Goal: Task Accomplishment & Management: Manage account settings

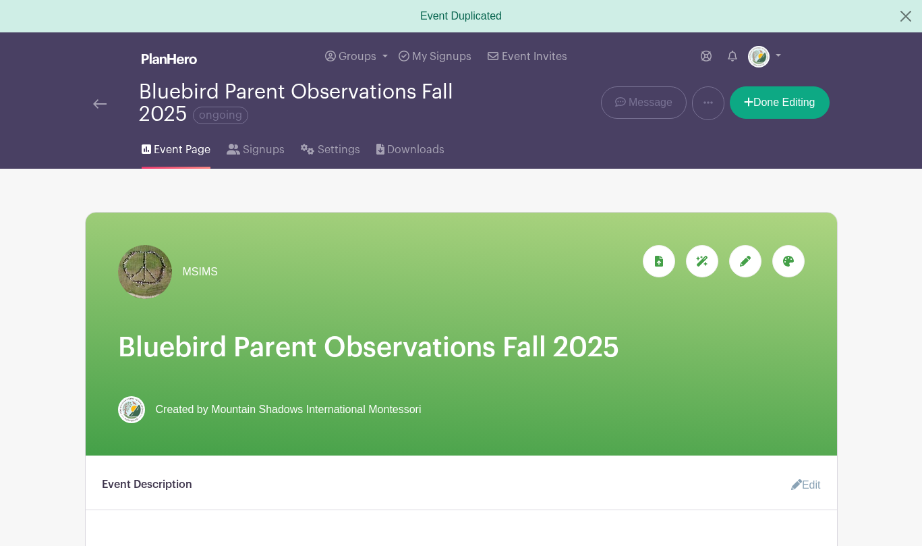
scroll to position [55, 0]
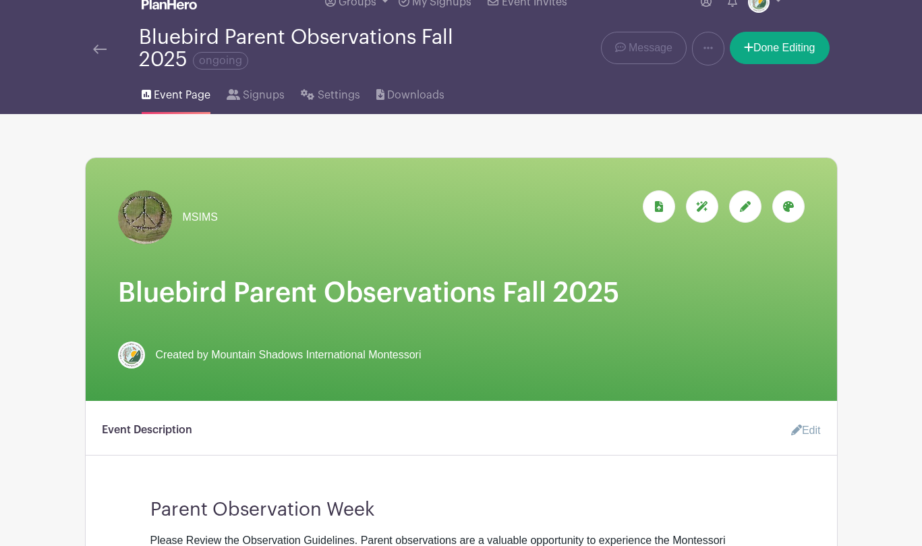
click at [96, 51] on img at bounding box center [99, 49] width 13 height 9
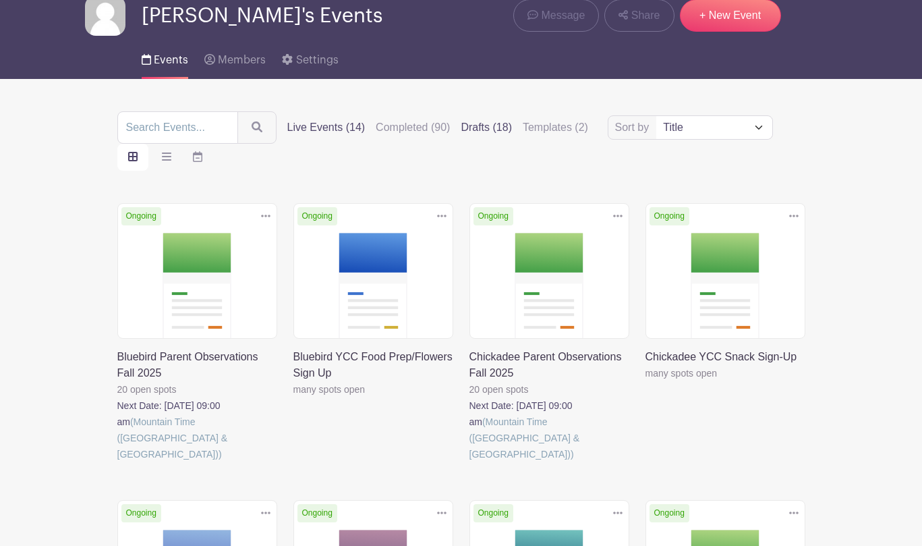
scroll to position [76, 0]
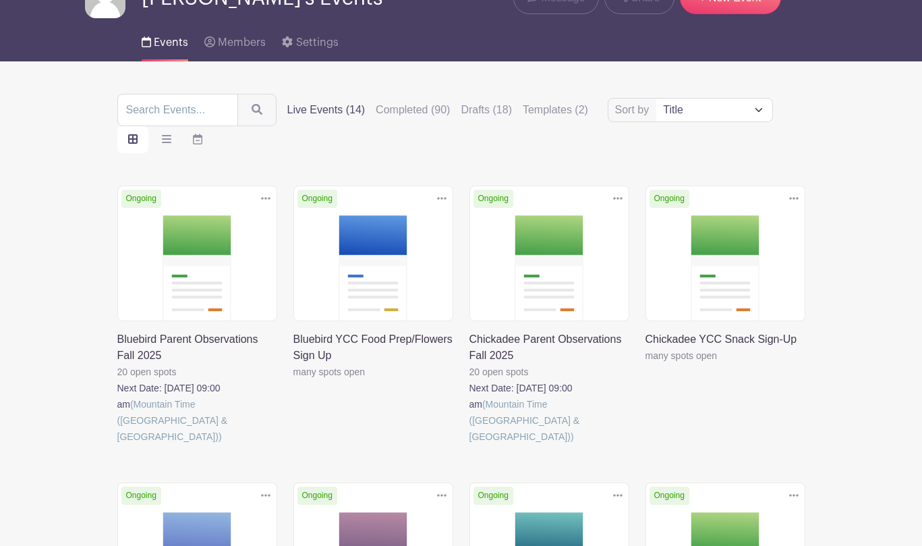
click at [265, 202] on icon at bounding box center [265, 198] width 9 height 11
click at [230, 227] on link "Duplicate" at bounding box center [222, 229] width 107 height 22
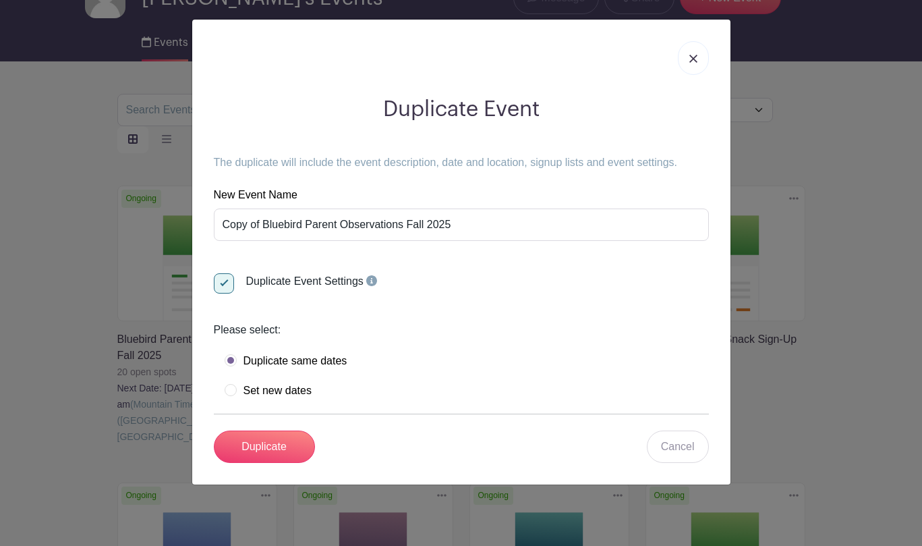
click at [692, 51] on link at bounding box center [693, 58] width 31 height 34
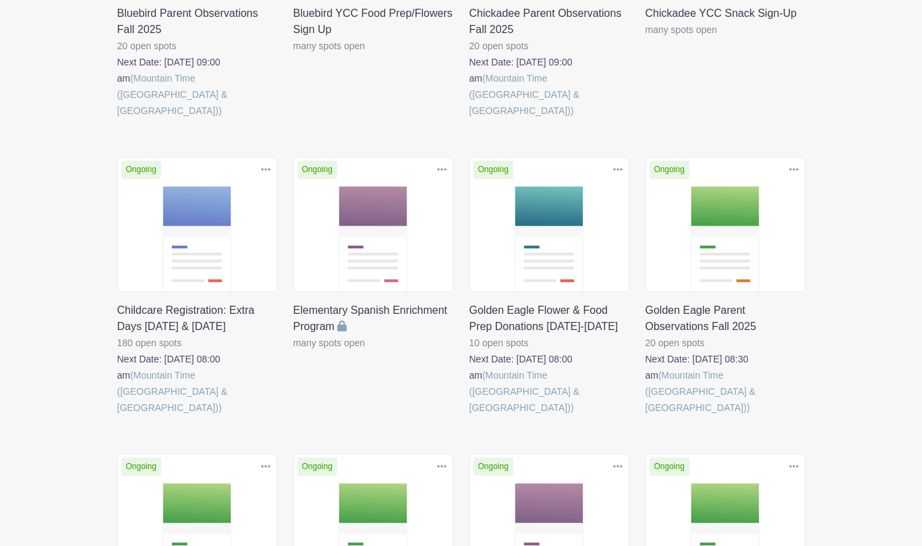
scroll to position [402, 0]
click at [796, 164] on icon at bounding box center [793, 169] width 9 height 11
click at [762, 189] on link "Duplicate" at bounding box center [750, 200] width 107 height 22
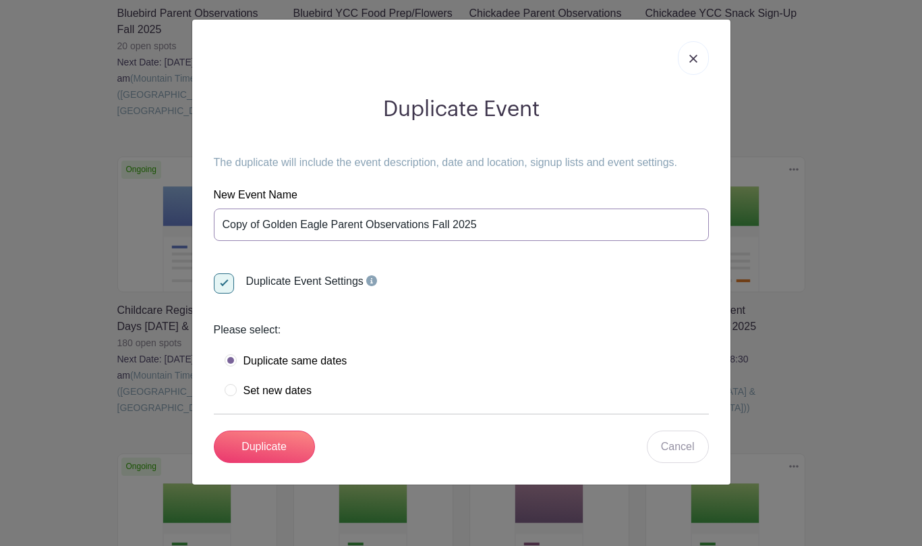
drag, startPoint x: 324, startPoint y: 223, endPoint x: 217, endPoint y: 214, distance: 107.6
click at [217, 214] on input "Copy of Golden Eagle Parent Observations Fall 2025" at bounding box center [461, 224] width 495 height 32
type input "Elementary Parent Observations Fall 2025"
click at [279, 444] on input "Duplicate" at bounding box center [264, 446] width 101 height 32
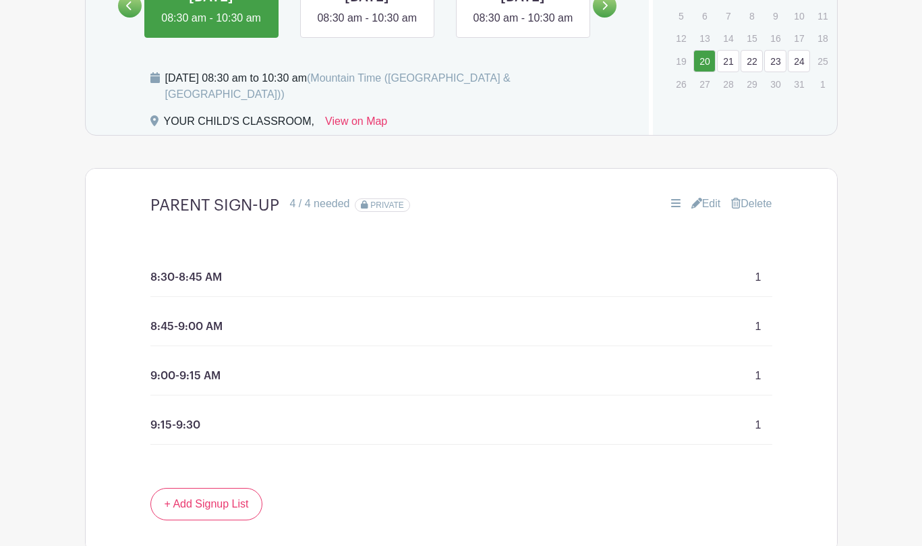
scroll to position [850, 0]
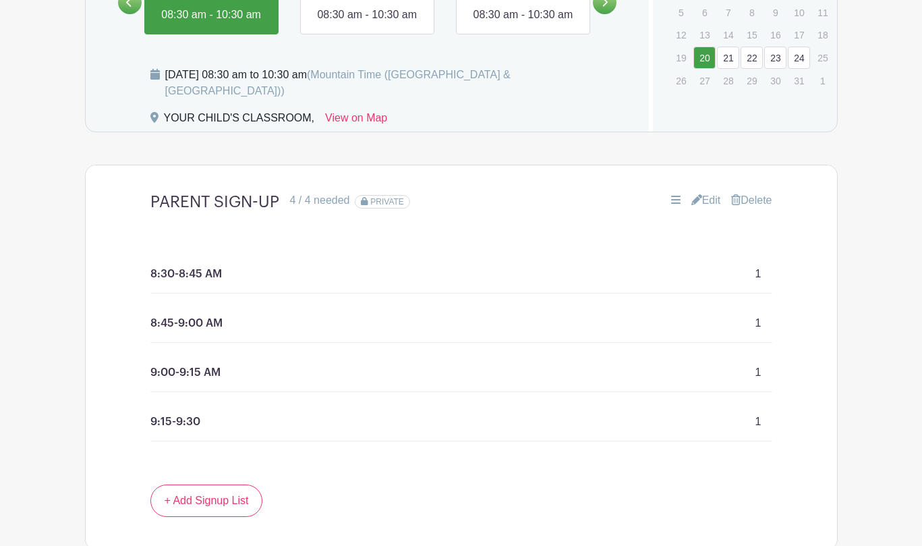
click at [706, 204] on link "Edit" at bounding box center [706, 200] width 30 height 16
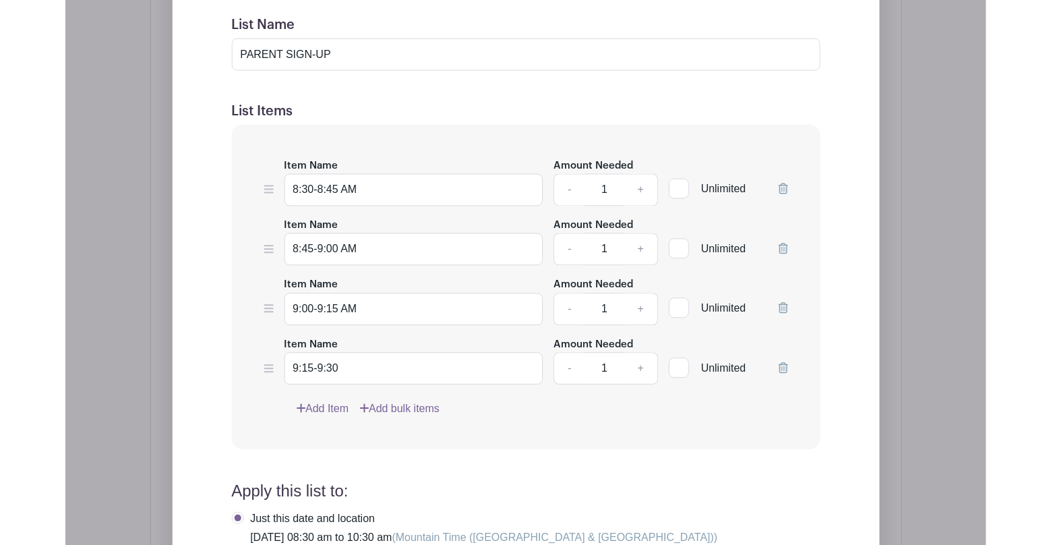
scroll to position [1239, 0]
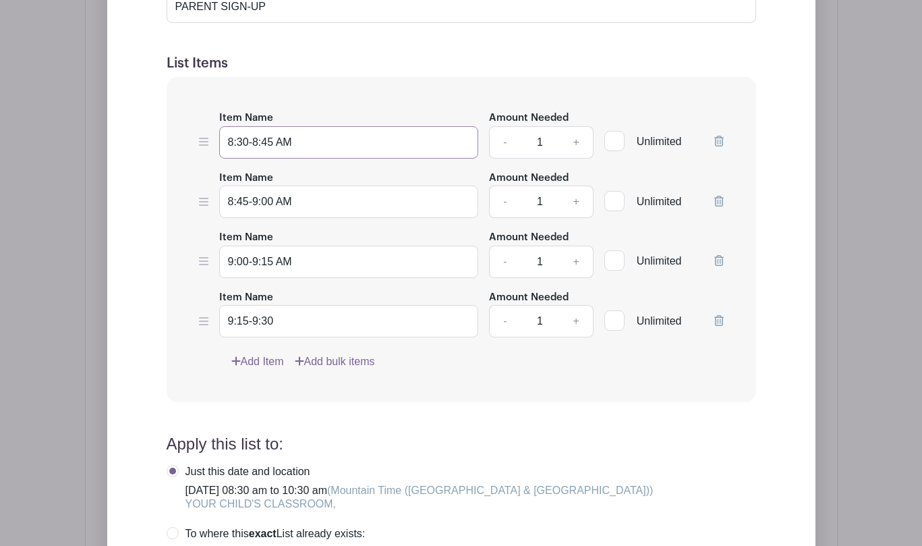
click at [274, 147] on input "8:30-8:45 AM" at bounding box center [349, 142] width 260 height 32
drag, startPoint x: 273, startPoint y: 144, endPoint x: 255, endPoint y: 143, distance: 18.3
click at [255, 143] on input "8:30-8:45 AM" at bounding box center [349, 142] width 260 height 32
type input "8:30-9:00 AM"
drag, startPoint x: 275, startPoint y: 204, endPoint x: 208, endPoint y: 203, distance: 66.8
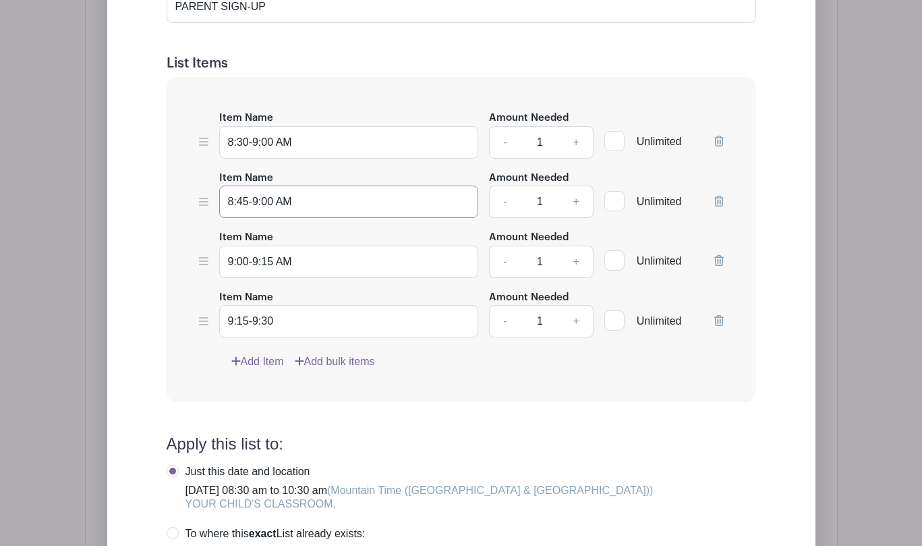
click at [208, 203] on div "Item Name 8:45-9:00 AM Amount Needed - 1 + Unlimited" at bounding box center [461, 193] width 525 height 49
type input "9:00-9:30 AM"
drag, startPoint x: 274, startPoint y: 265, endPoint x: 185, endPoint y: 265, distance: 89.0
click at [185, 265] on div "Item Name 8:30-9:00 AM Amount Needed - 1 + Unlimited Item Name 9:00-9:30 AM Amo…" at bounding box center [461, 239] width 589 height 325
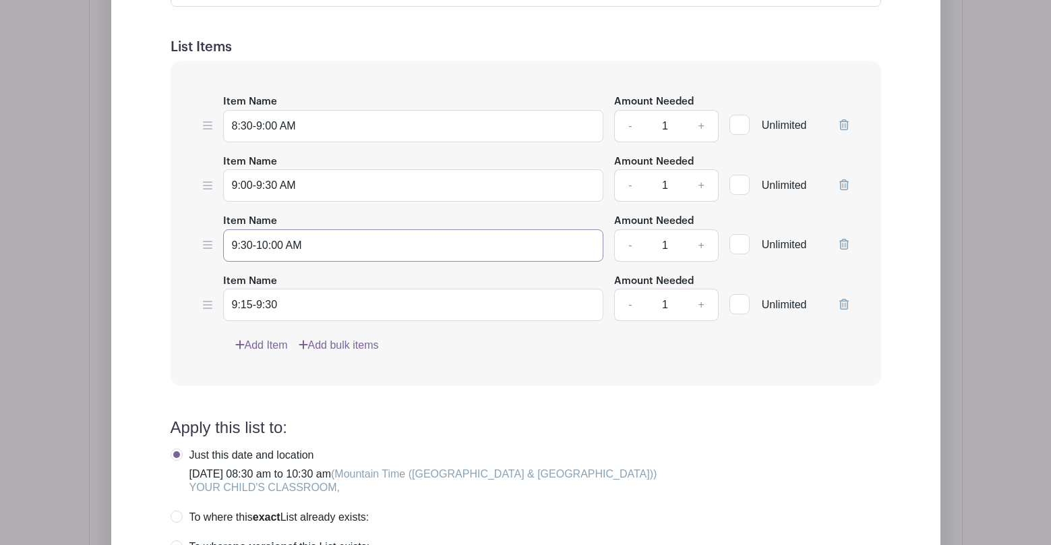
type input "9:30-10:00 AM"
drag, startPoint x: 285, startPoint y: 308, endPoint x: 184, endPoint y: 302, distance: 101.3
click at [184, 302] on div "Item Name 8:30-9:00 AM Amount Needed - 1 + Unlimited Item Name 9:00-9:30 AM Amo…" at bounding box center [526, 223] width 711 height 325
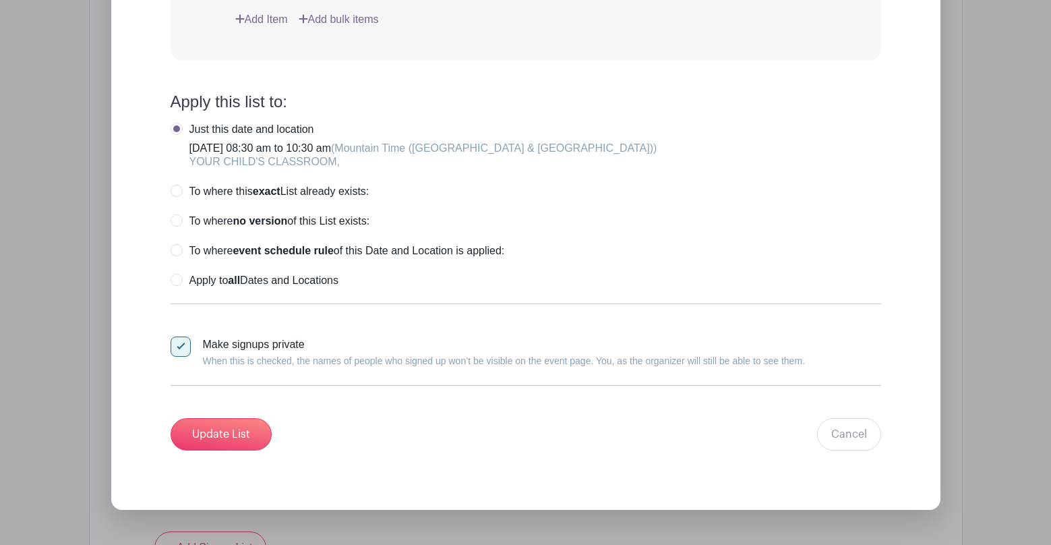
scroll to position [1789, 0]
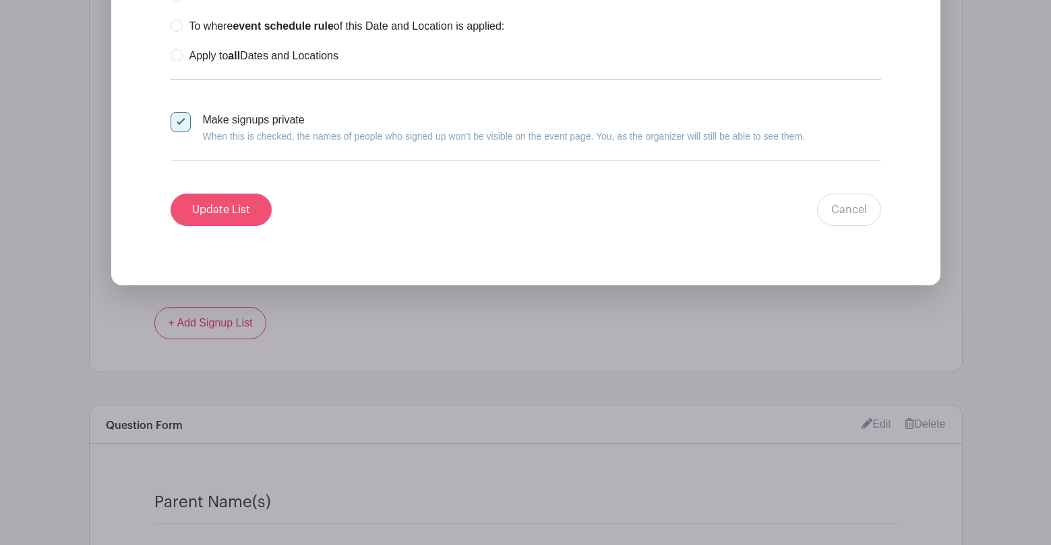
type input "10:00-10:30 AM"
click at [242, 212] on input "Update List" at bounding box center [221, 210] width 101 height 32
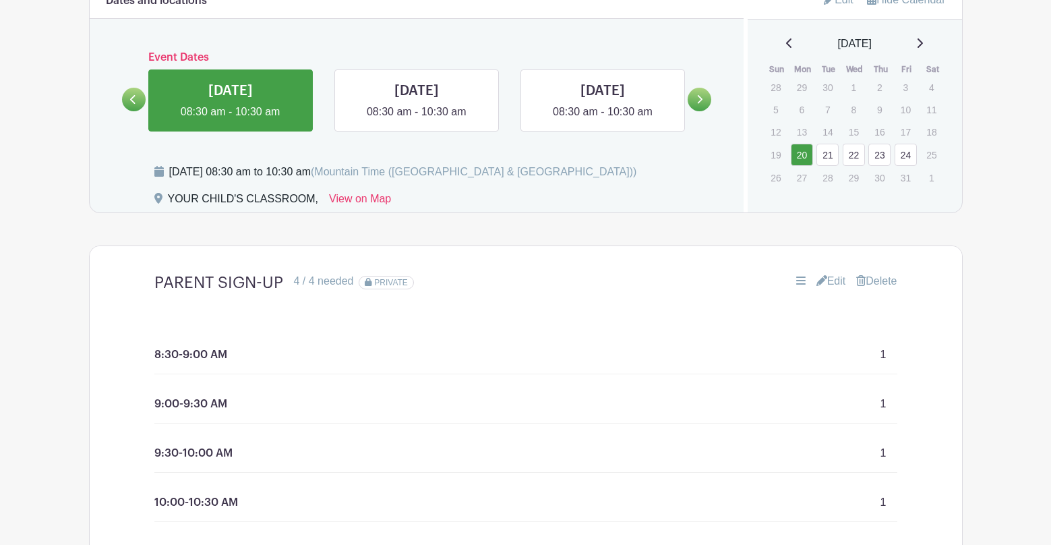
scroll to position [741, 0]
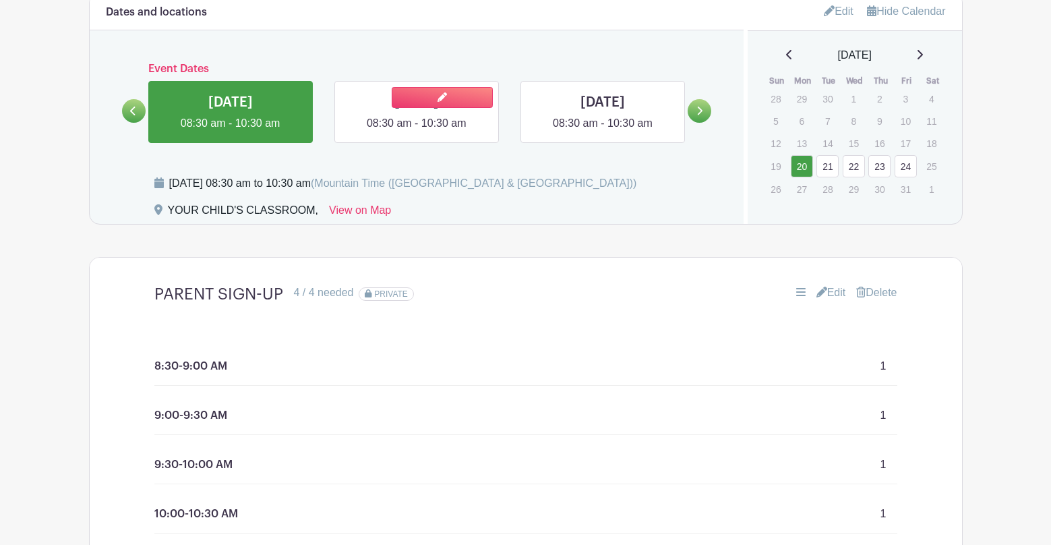
click at [417, 131] on link at bounding box center [417, 131] width 0 height 0
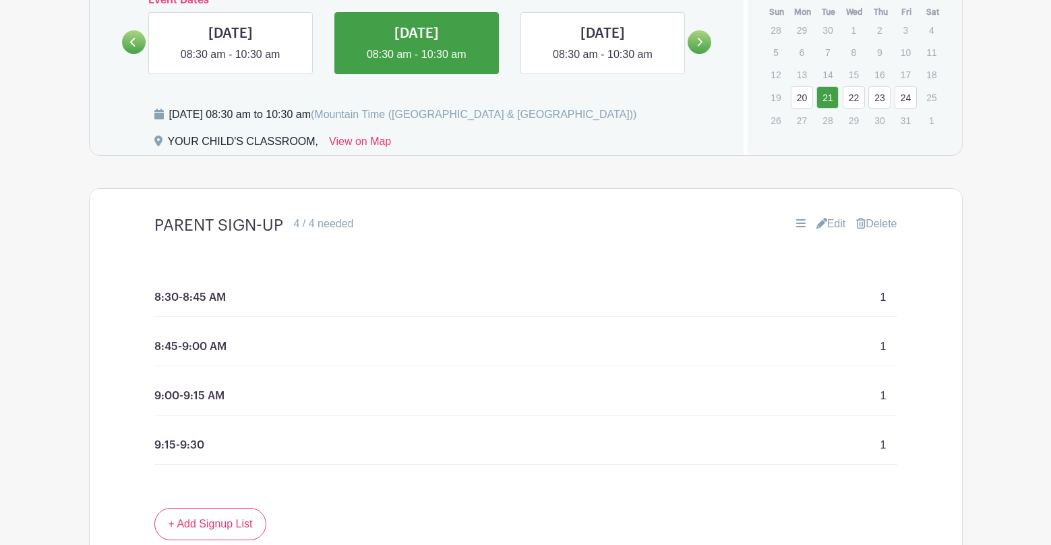
scroll to position [713, 0]
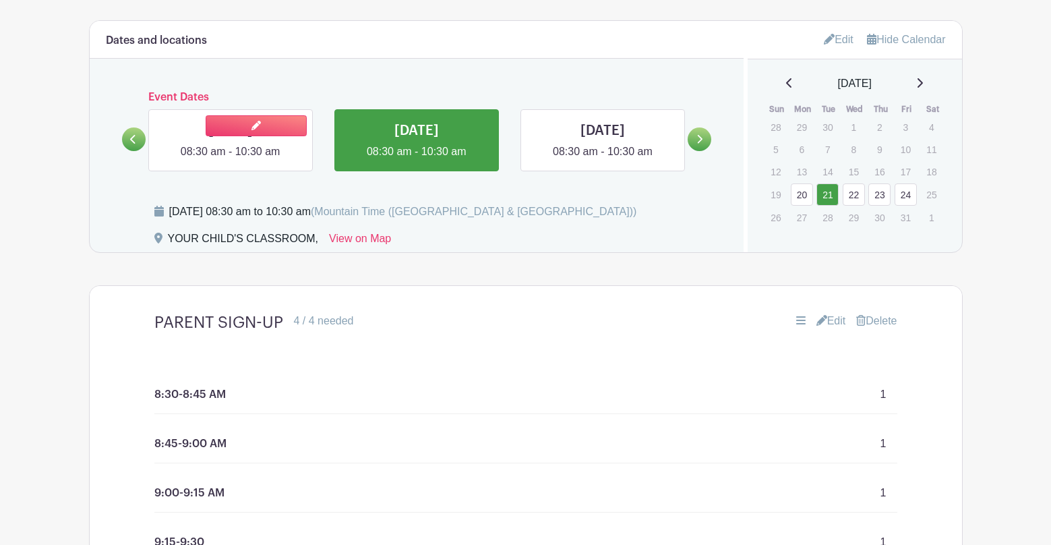
click at [231, 160] on link at bounding box center [231, 160] width 0 height 0
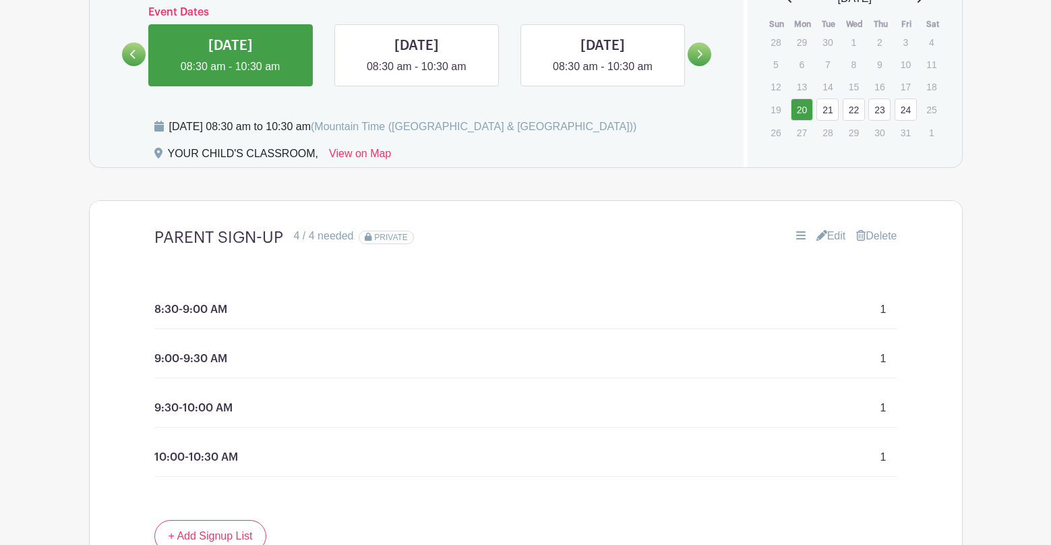
scroll to position [802, 0]
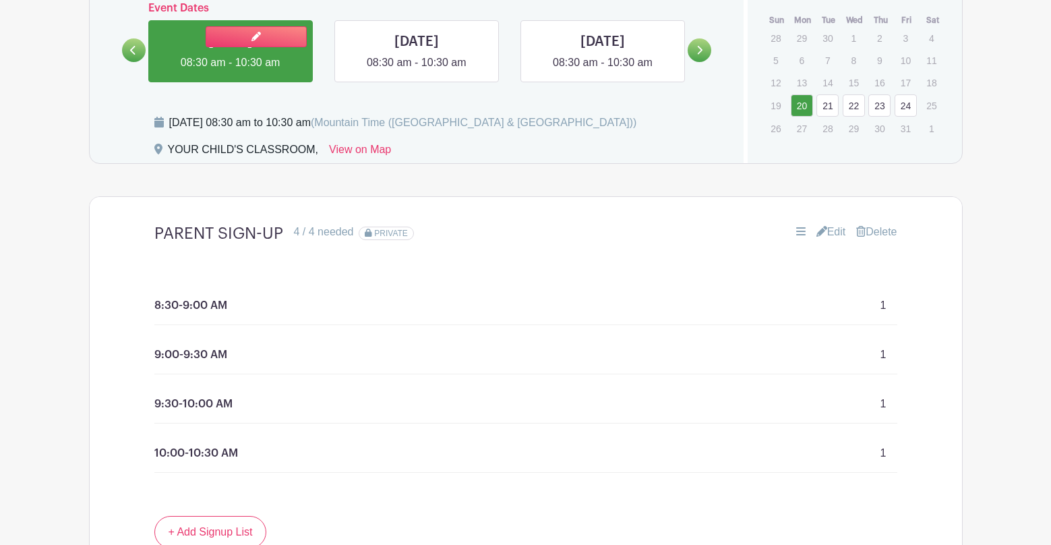
click at [231, 71] on link at bounding box center [231, 71] width 0 height 0
click at [261, 36] on link at bounding box center [256, 36] width 101 height 21
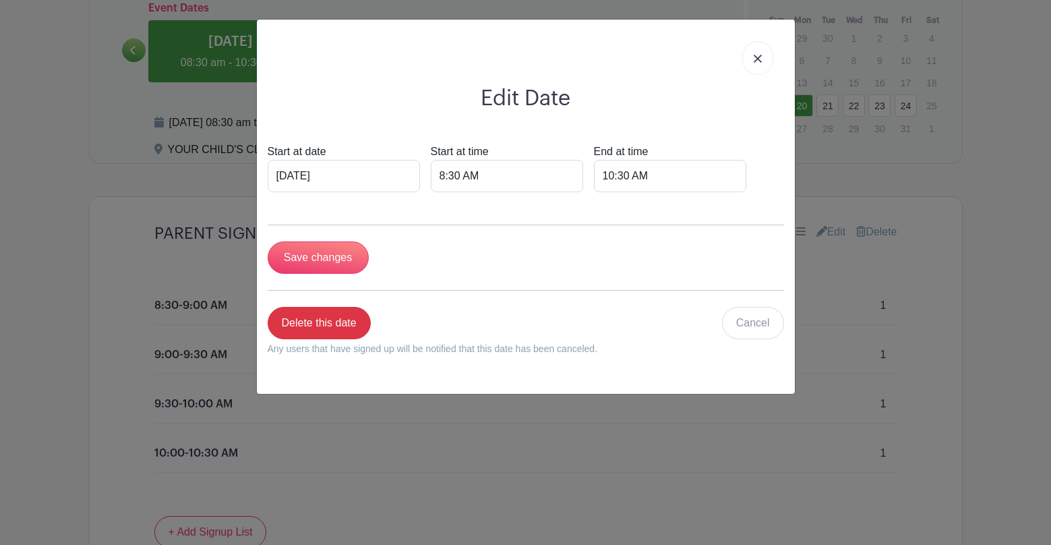
click at [759, 51] on link at bounding box center [757, 58] width 31 height 34
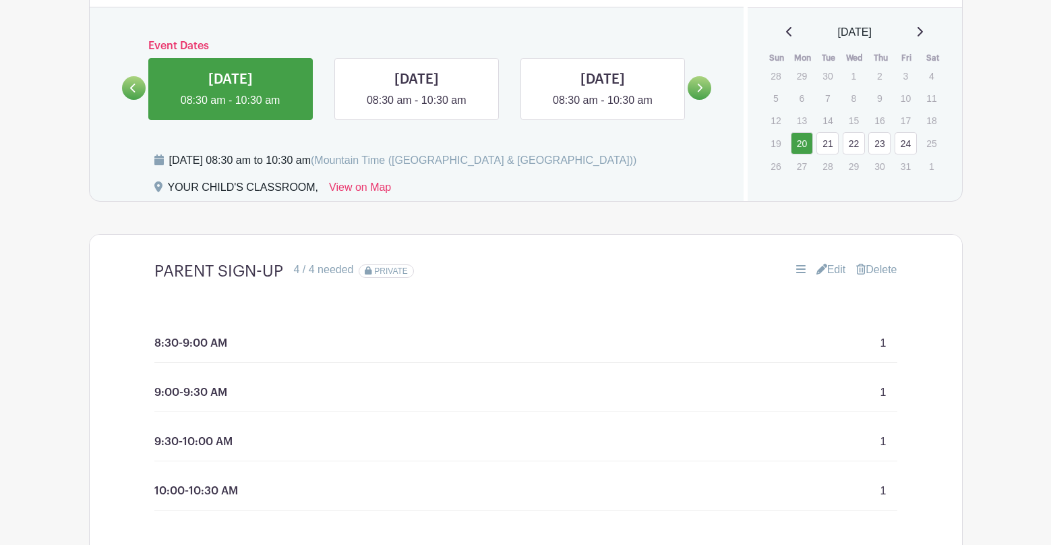
scroll to position [765, 0]
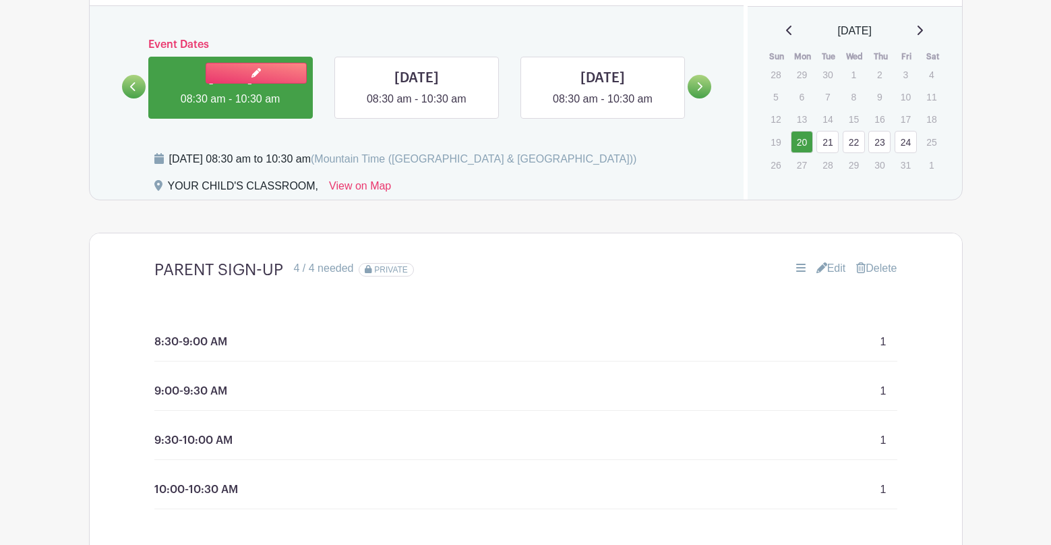
click at [231, 107] on link at bounding box center [231, 107] width 0 height 0
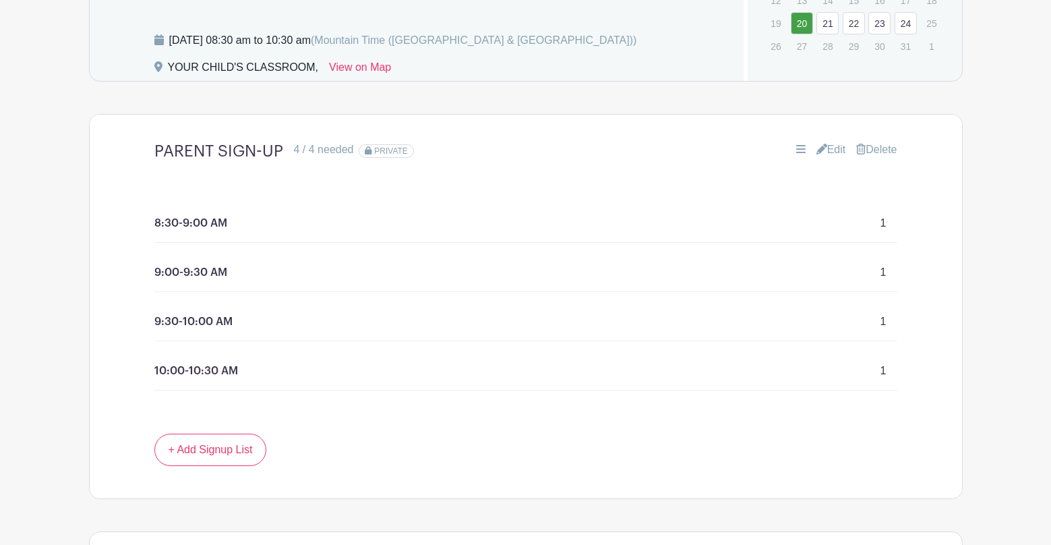
scroll to position [885, 0]
click at [827, 154] on link "Edit" at bounding box center [832, 149] width 30 height 16
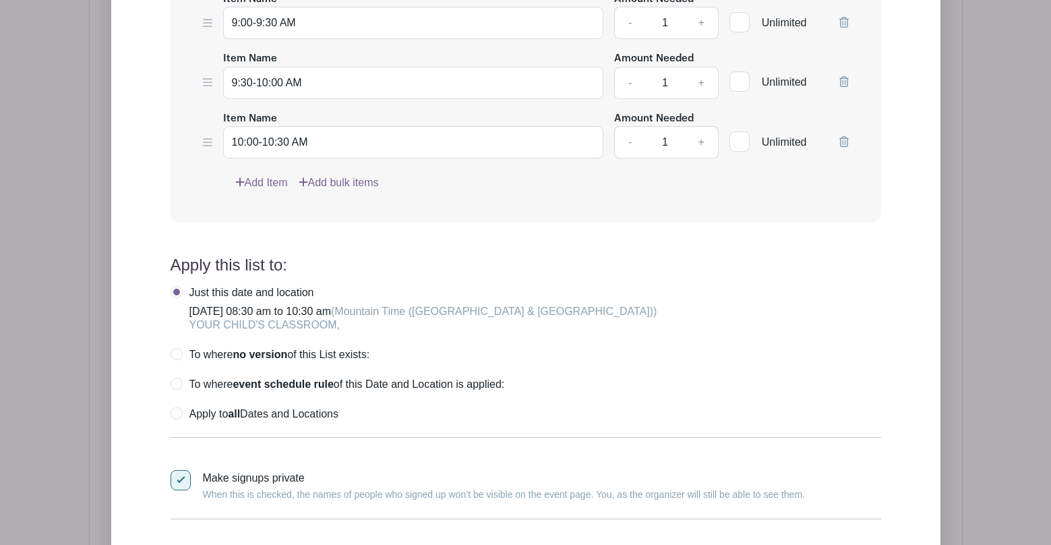
scroll to position [1457, 0]
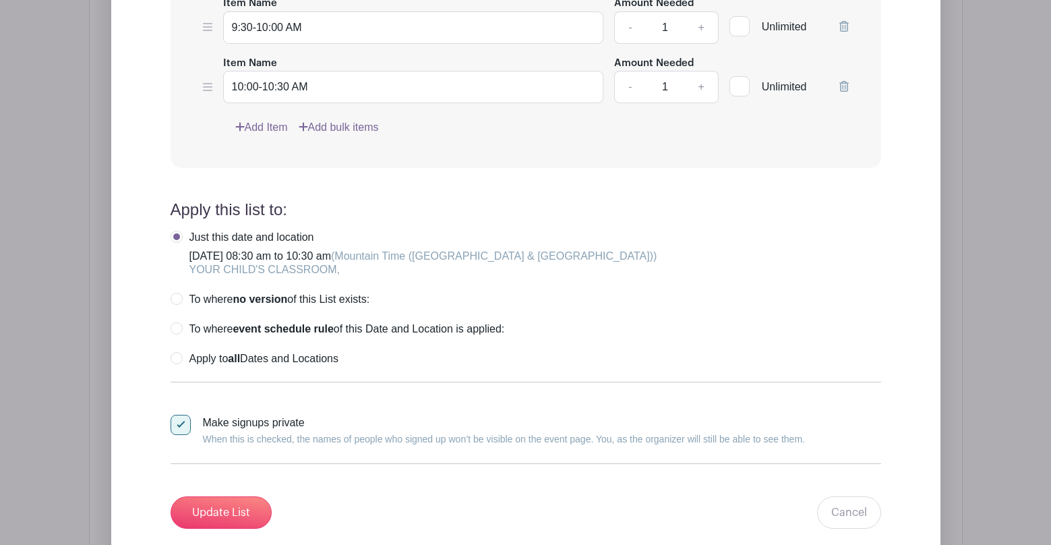
click at [175, 360] on label "Apply to all Dates and Locations" at bounding box center [255, 358] width 168 height 13
radio input "true"
click at [236, 512] on input "Update List" at bounding box center [221, 512] width 101 height 32
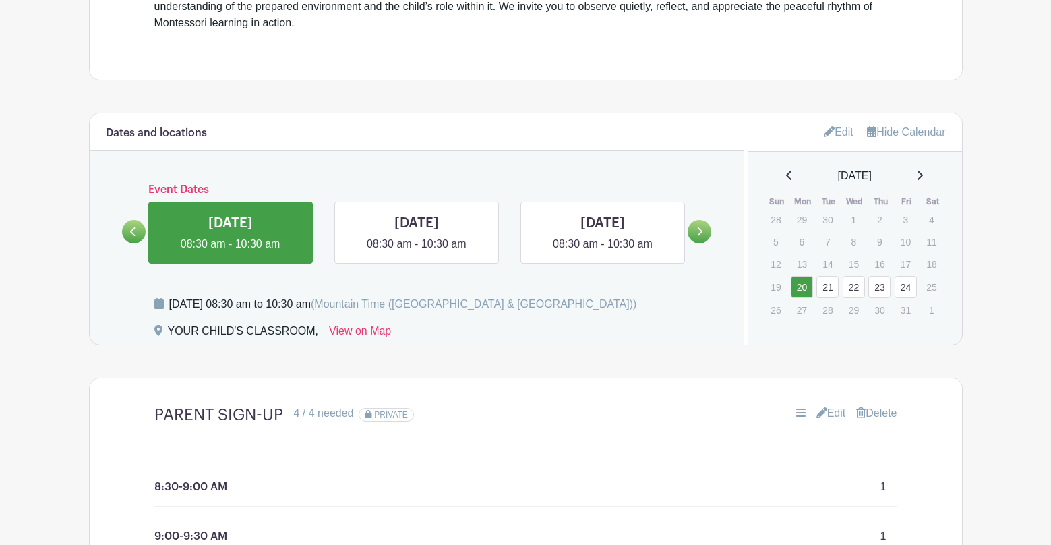
scroll to position [635, 0]
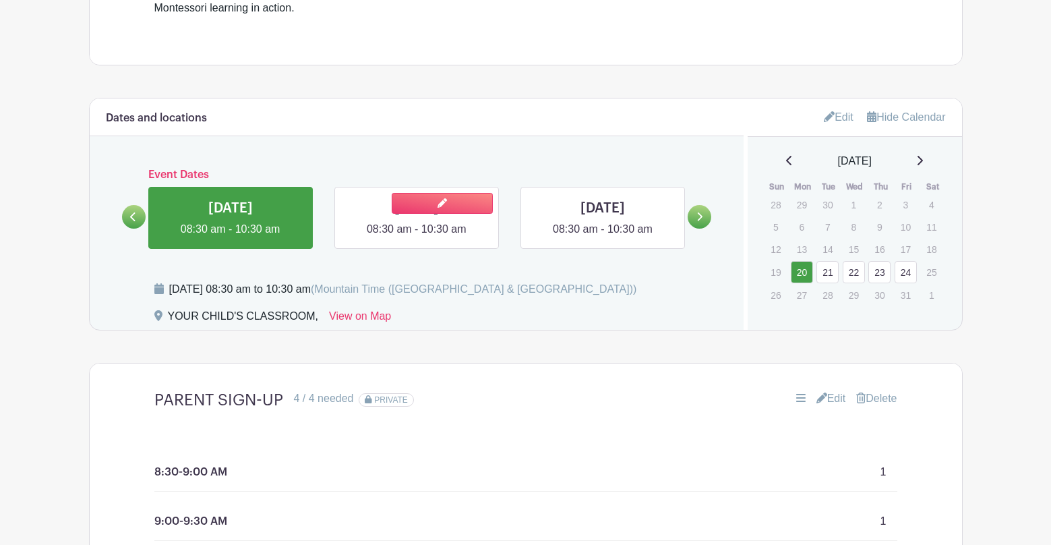
click at [417, 237] on link at bounding box center [417, 237] width 0 height 0
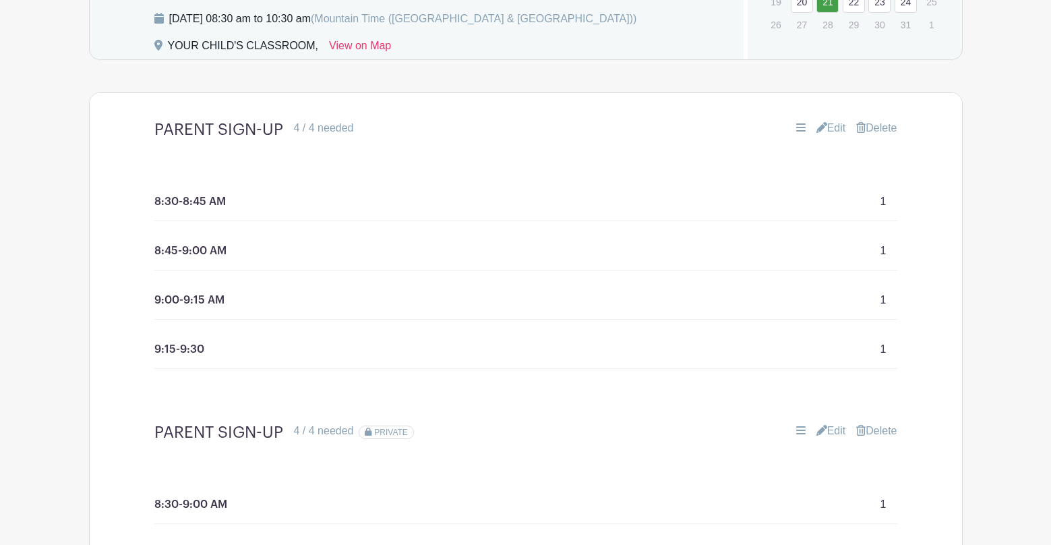
scroll to position [880, 0]
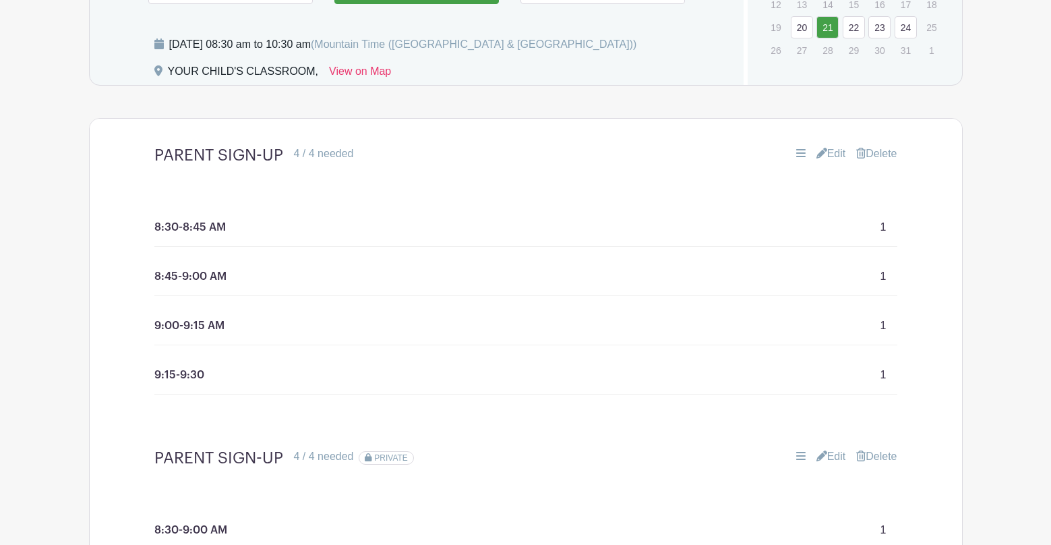
click at [879, 152] on link "Delete" at bounding box center [876, 154] width 40 height 16
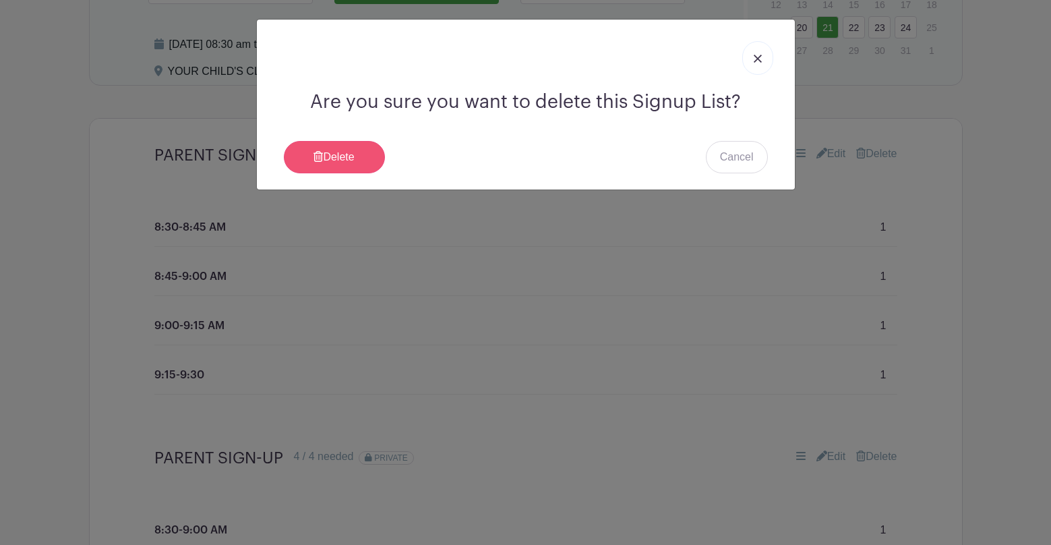
click at [324, 158] on link "Delete" at bounding box center [334, 157] width 101 height 32
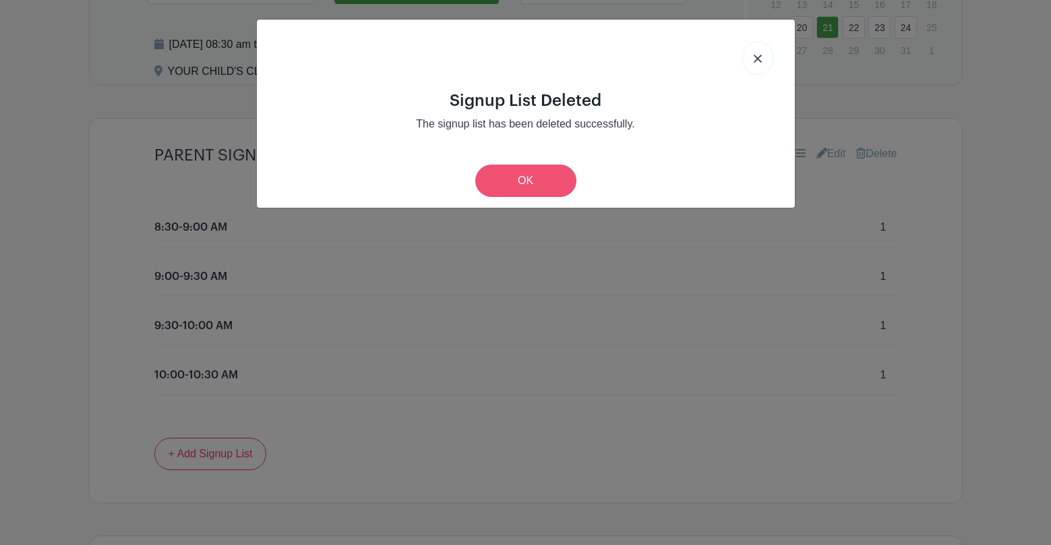
click at [517, 182] on link "OK" at bounding box center [525, 181] width 101 height 32
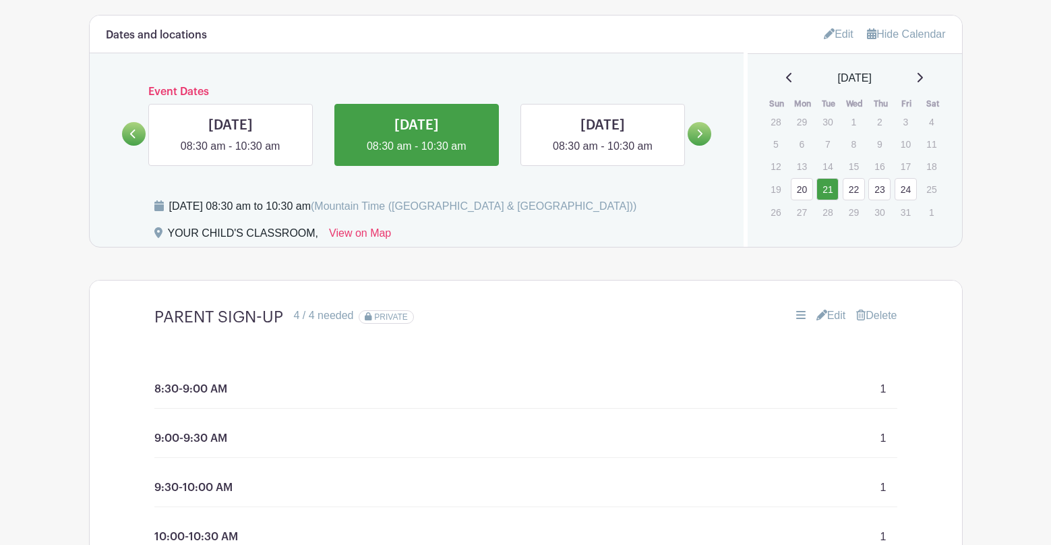
scroll to position [717, 0]
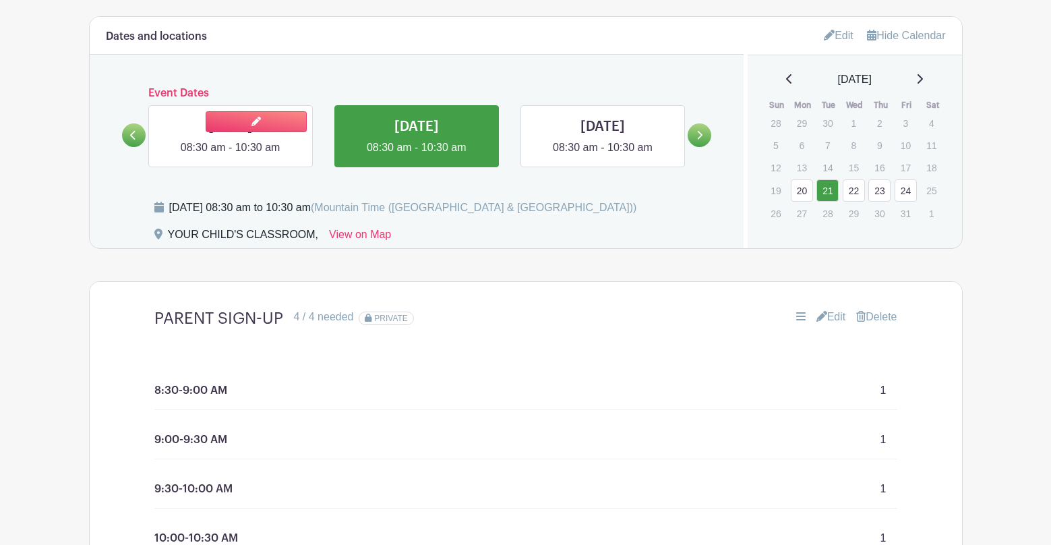
click at [231, 156] on link at bounding box center [231, 156] width 0 height 0
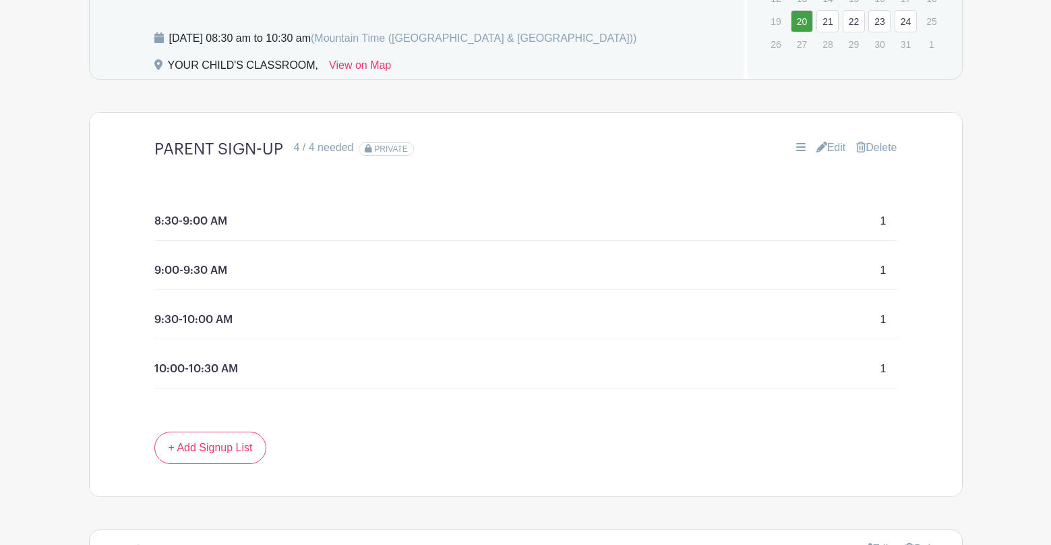
scroll to position [820, 0]
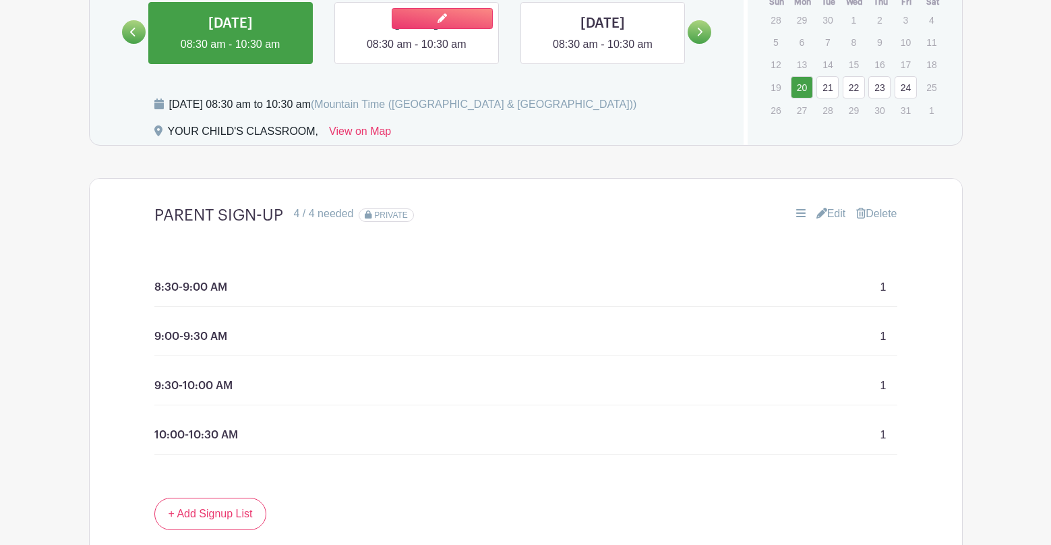
click at [417, 53] on link at bounding box center [417, 53] width 0 height 0
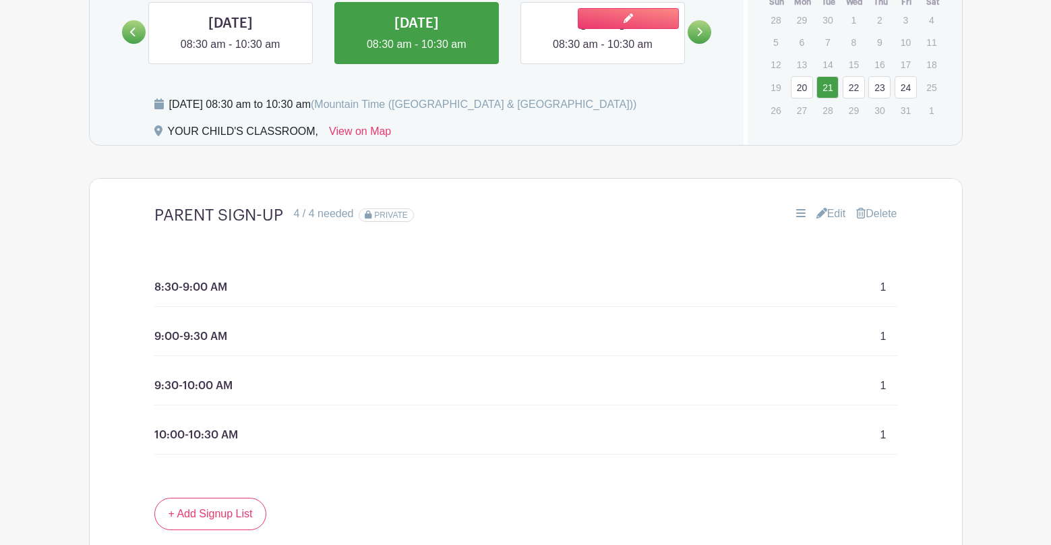
click at [603, 53] on link at bounding box center [603, 53] width 0 height 0
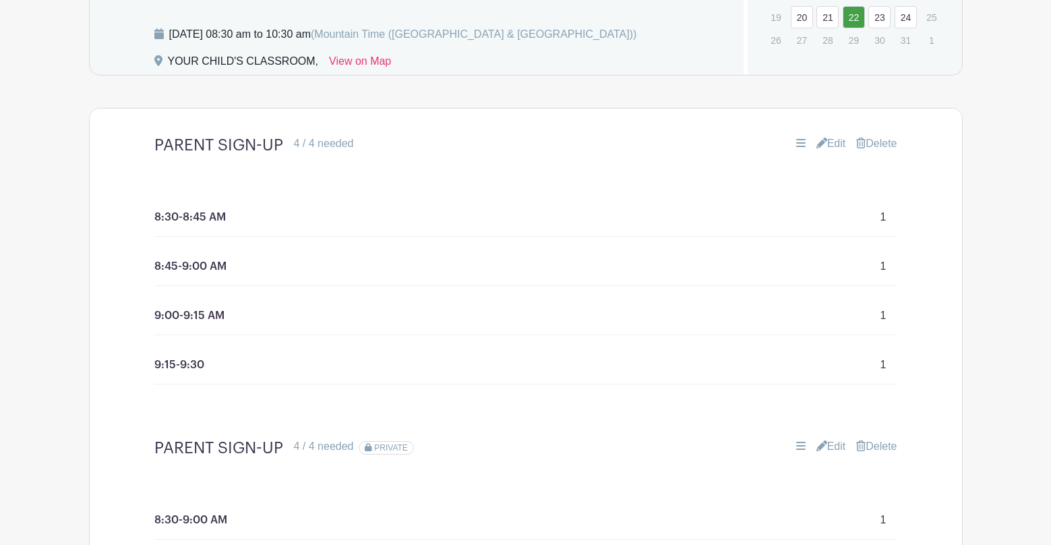
scroll to position [886, 0]
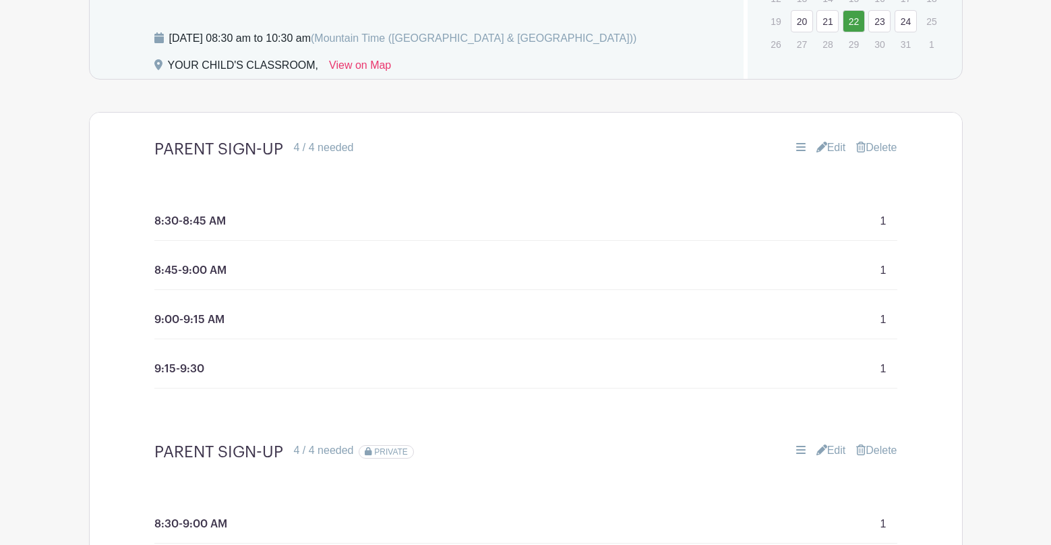
click at [875, 150] on link "Delete" at bounding box center [876, 148] width 40 height 16
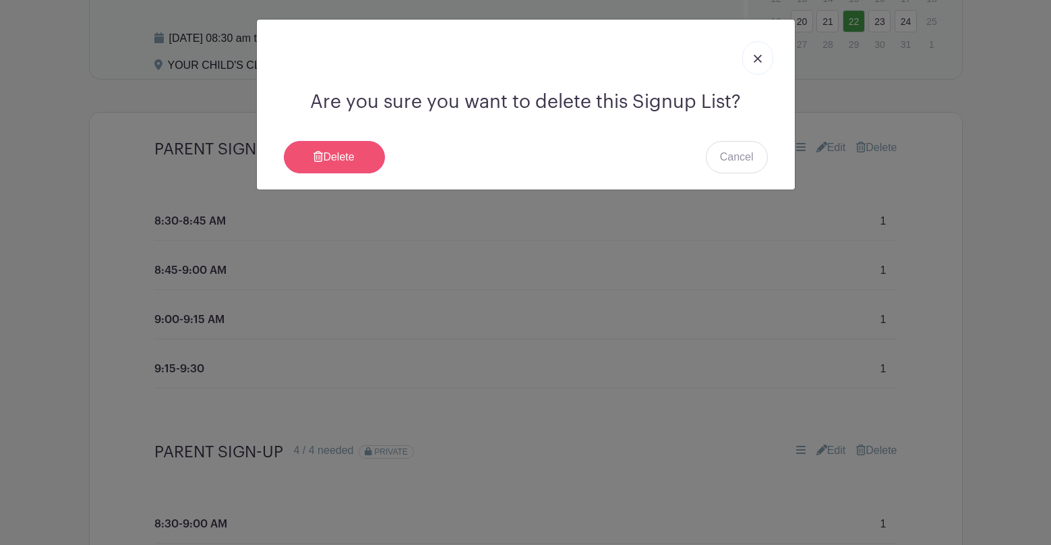
click at [338, 155] on link "Delete" at bounding box center [334, 157] width 101 height 32
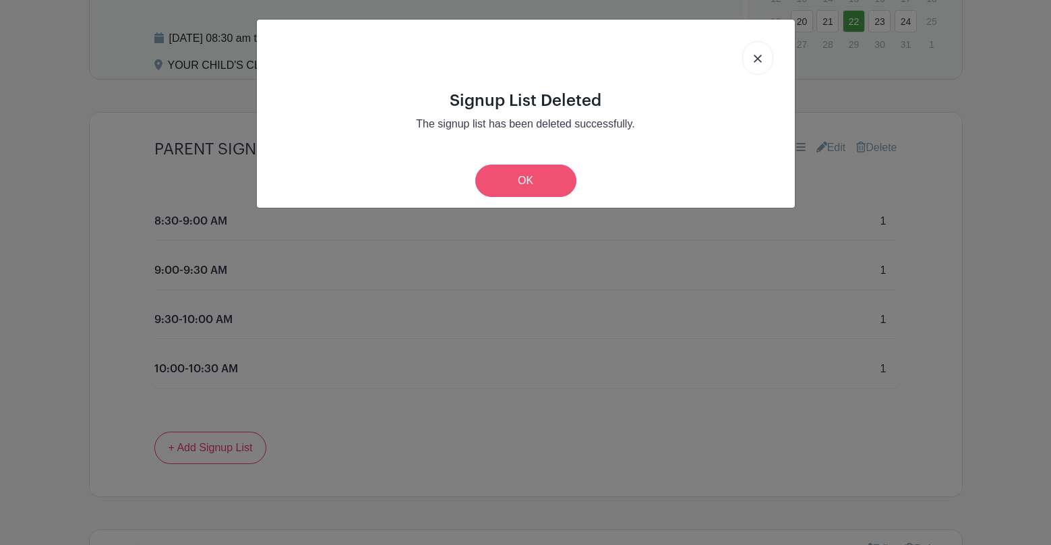
click at [540, 185] on link "OK" at bounding box center [525, 181] width 101 height 32
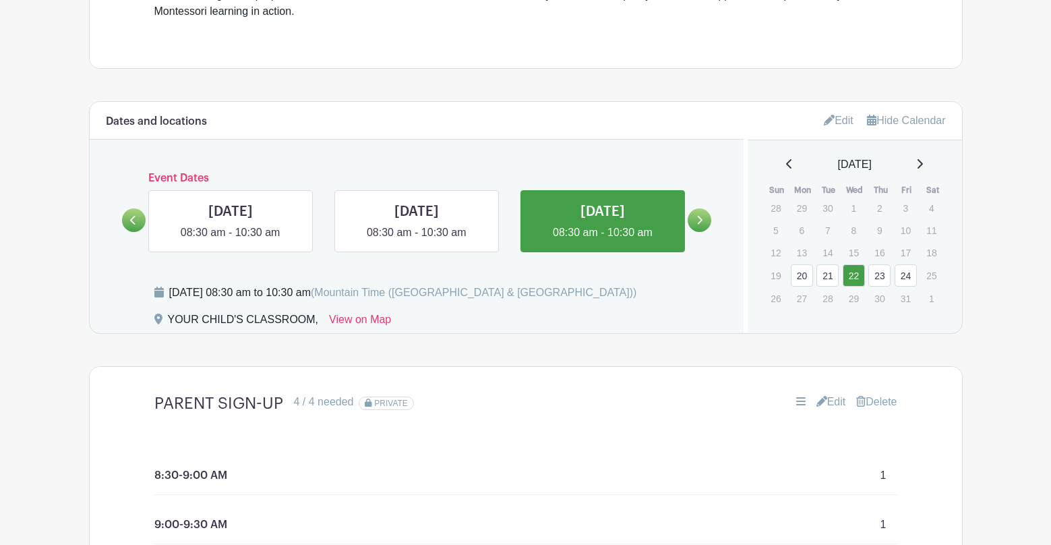
scroll to position [606, 0]
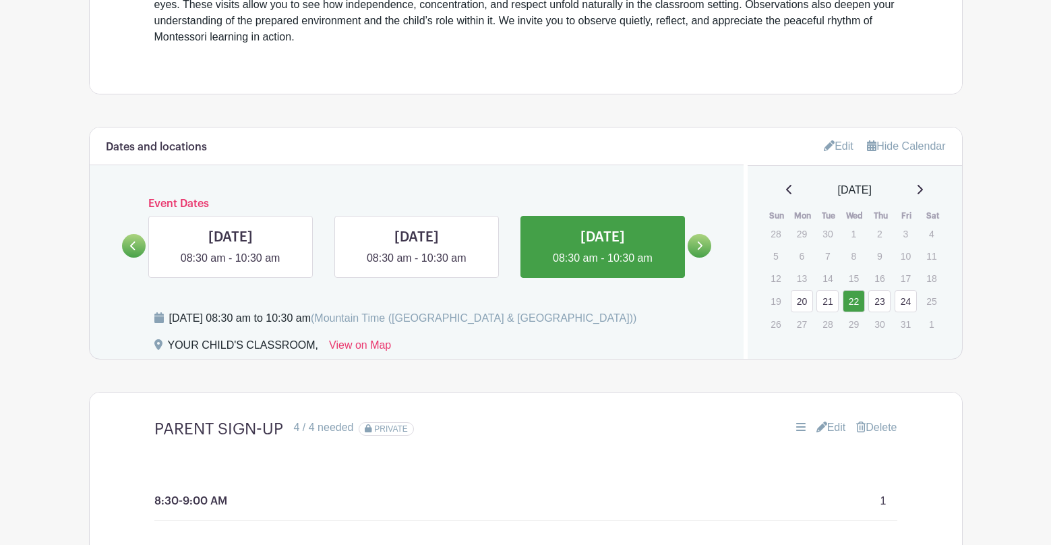
click at [702, 247] on icon at bounding box center [700, 245] width 5 height 9
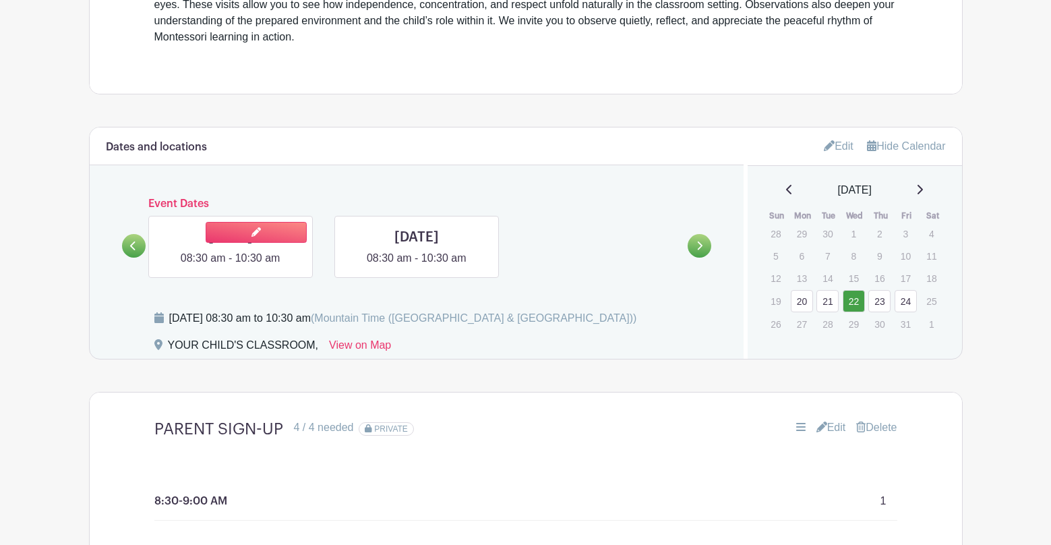
click at [231, 266] on link at bounding box center [231, 266] width 0 height 0
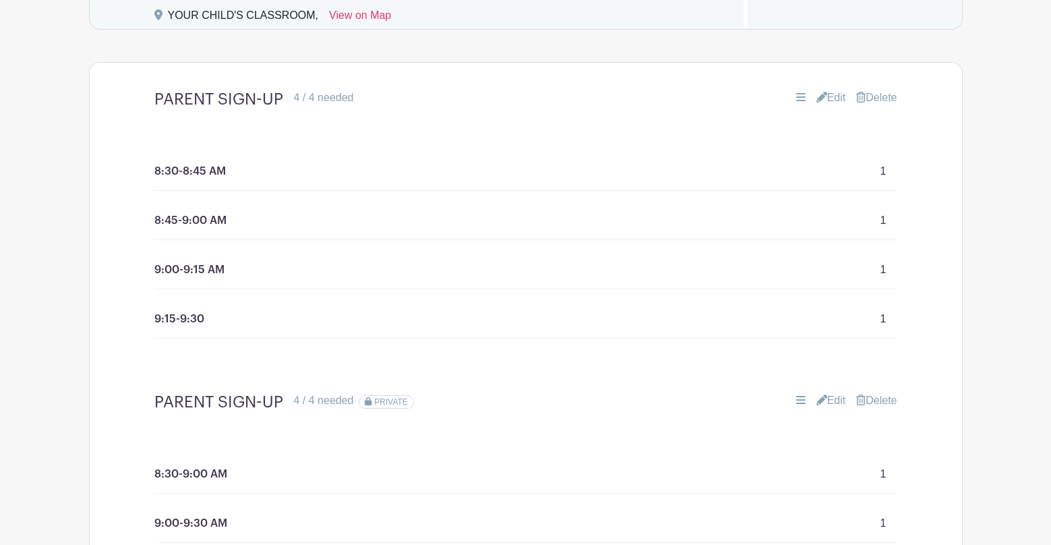
scroll to position [900, 0]
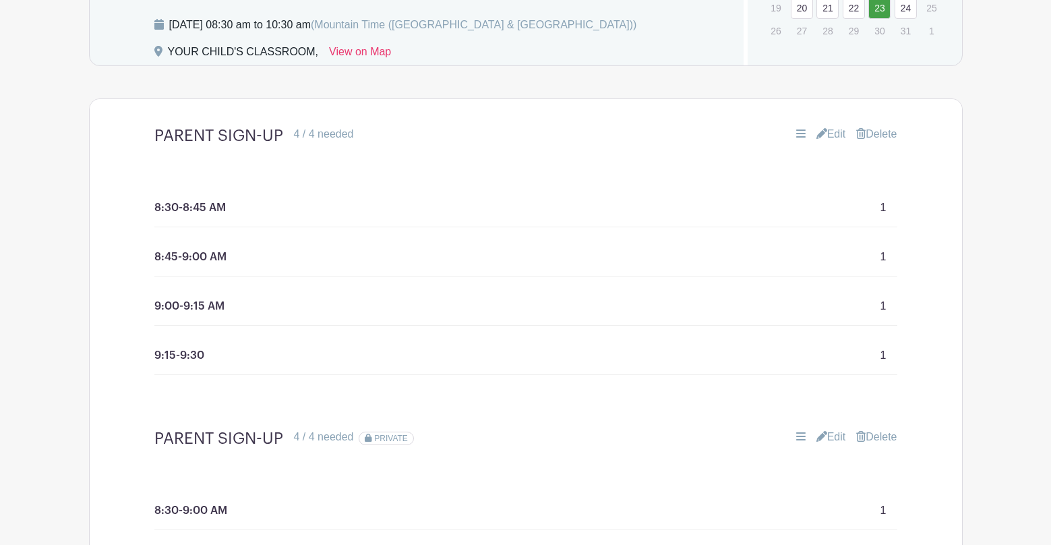
click at [877, 132] on link "Delete" at bounding box center [876, 134] width 40 height 16
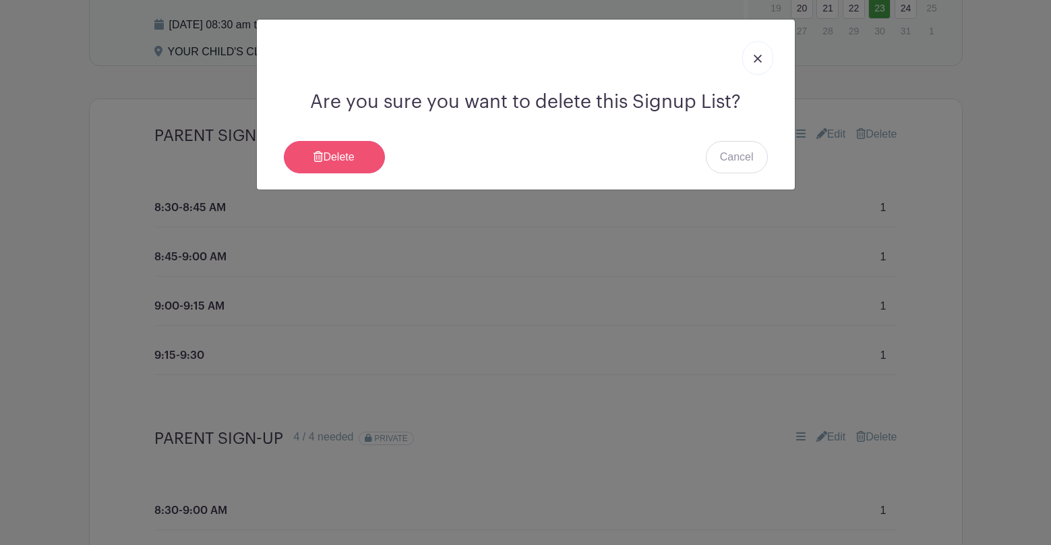
click at [338, 154] on link "Delete" at bounding box center [334, 157] width 101 height 32
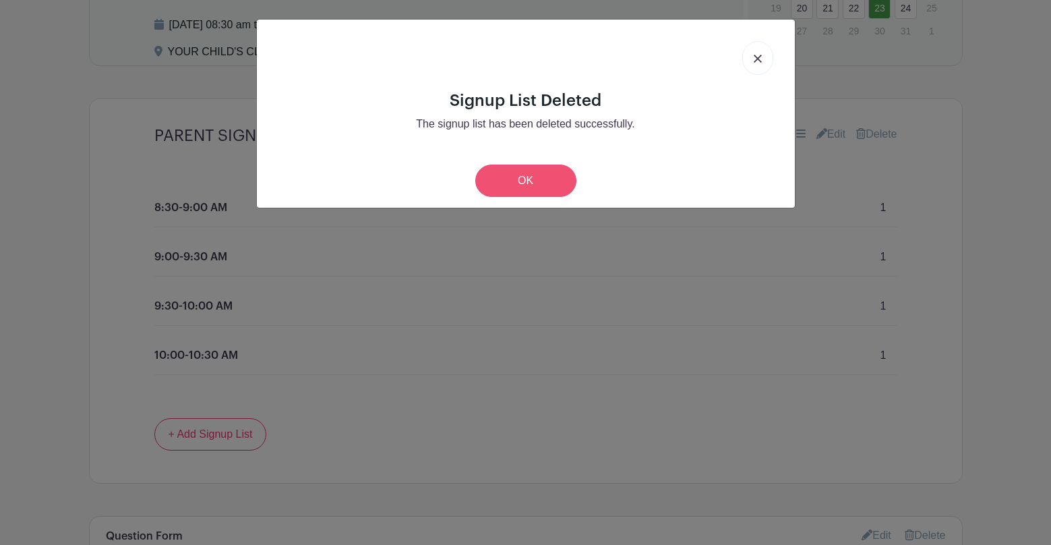
click at [537, 171] on link "OK" at bounding box center [525, 181] width 101 height 32
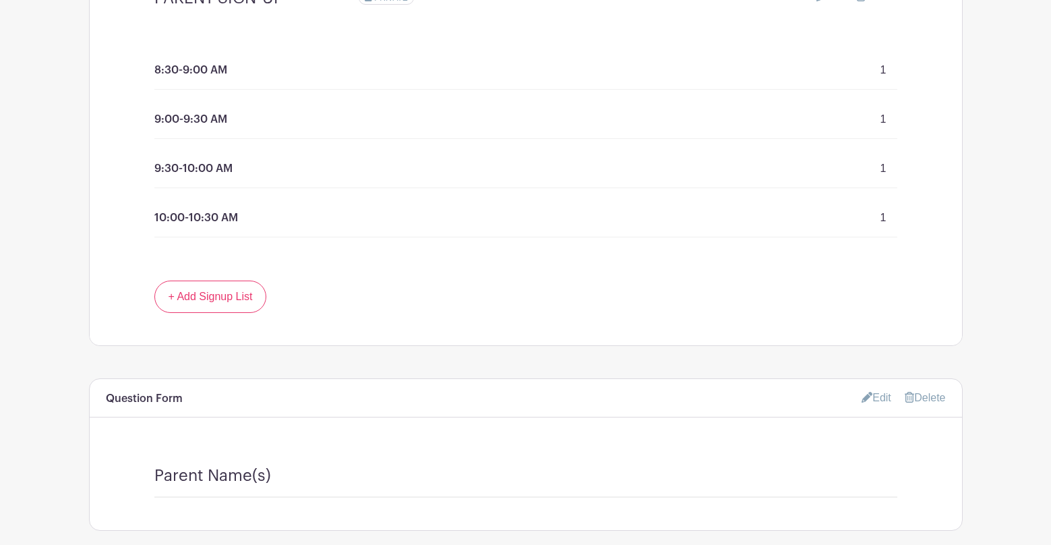
scroll to position [730, 0]
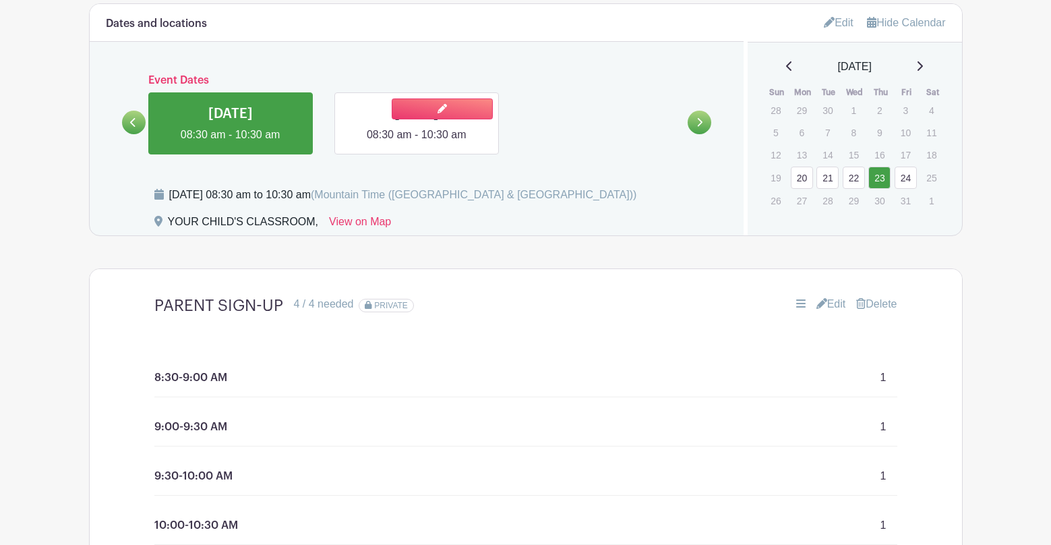
click at [417, 143] on link at bounding box center [417, 143] width 0 height 0
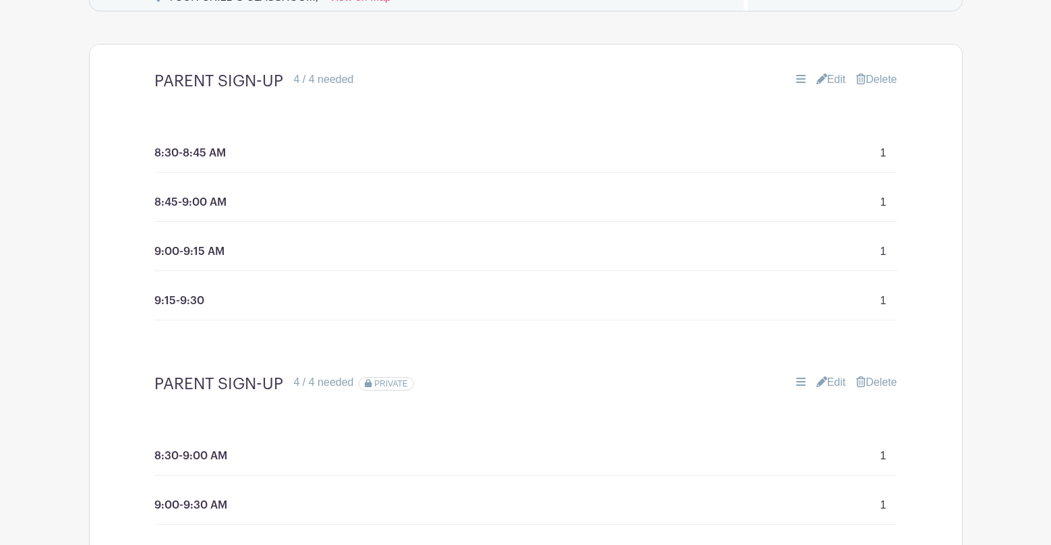
scroll to position [786, 0]
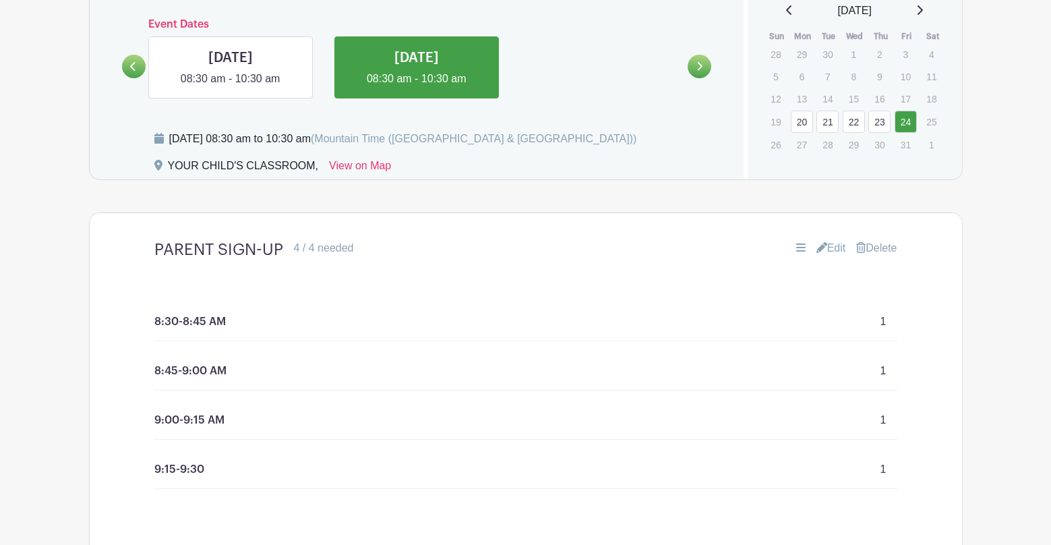
click at [873, 244] on link "Delete" at bounding box center [876, 248] width 40 height 16
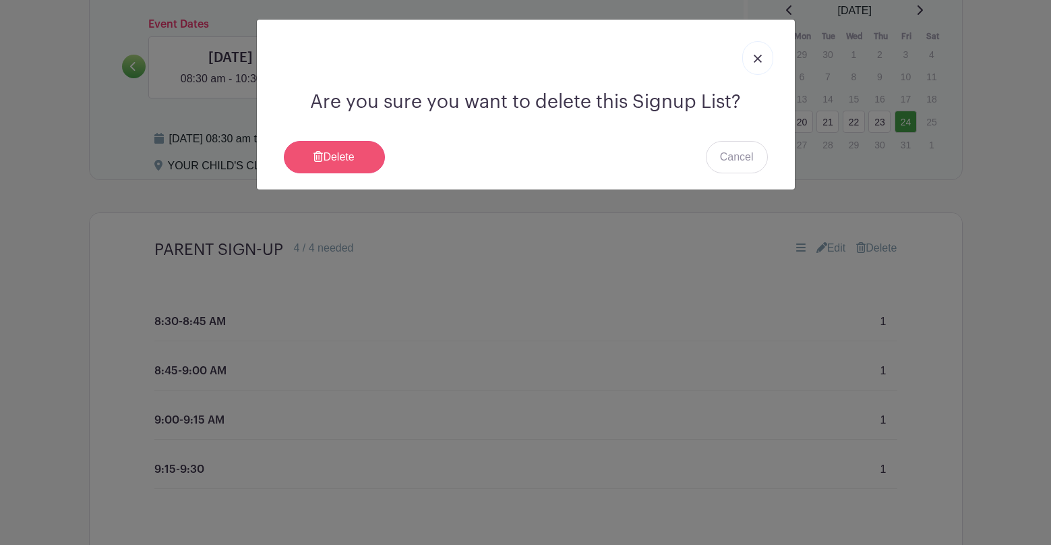
click at [341, 158] on link "Delete" at bounding box center [334, 157] width 101 height 32
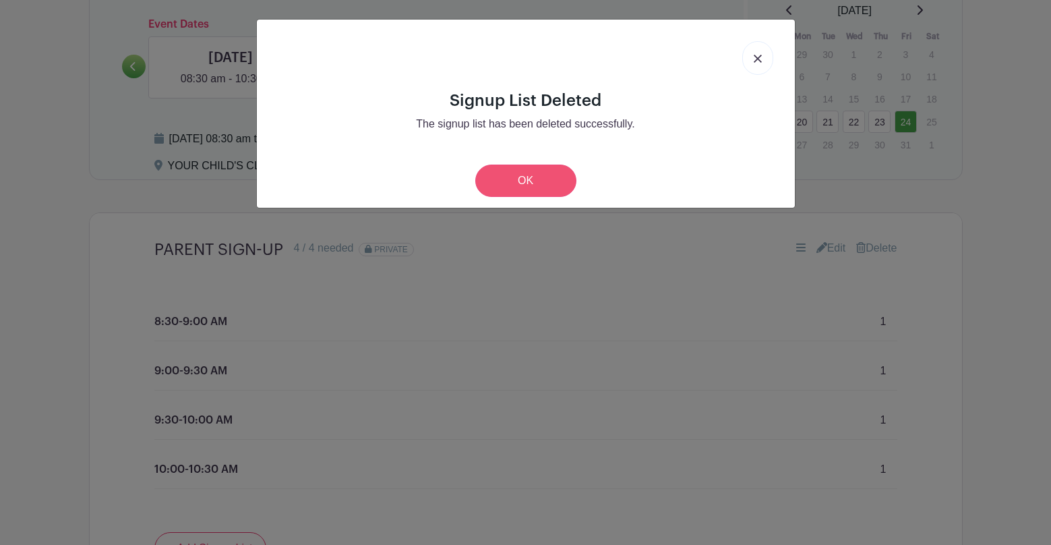
click at [539, 171] on link "OK" at bounding box center [525, 181] width 101 height 32
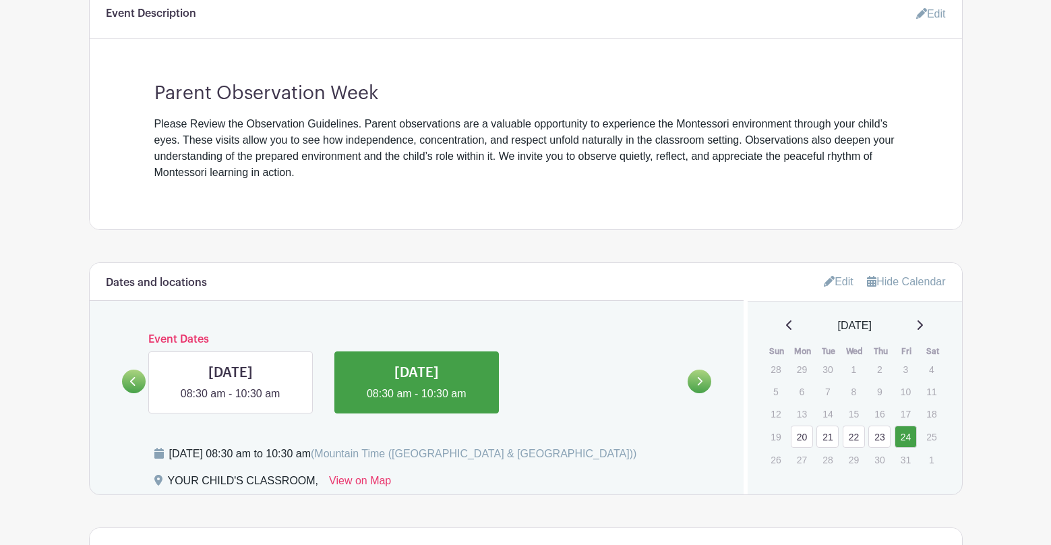
scroll to position [523, 0]
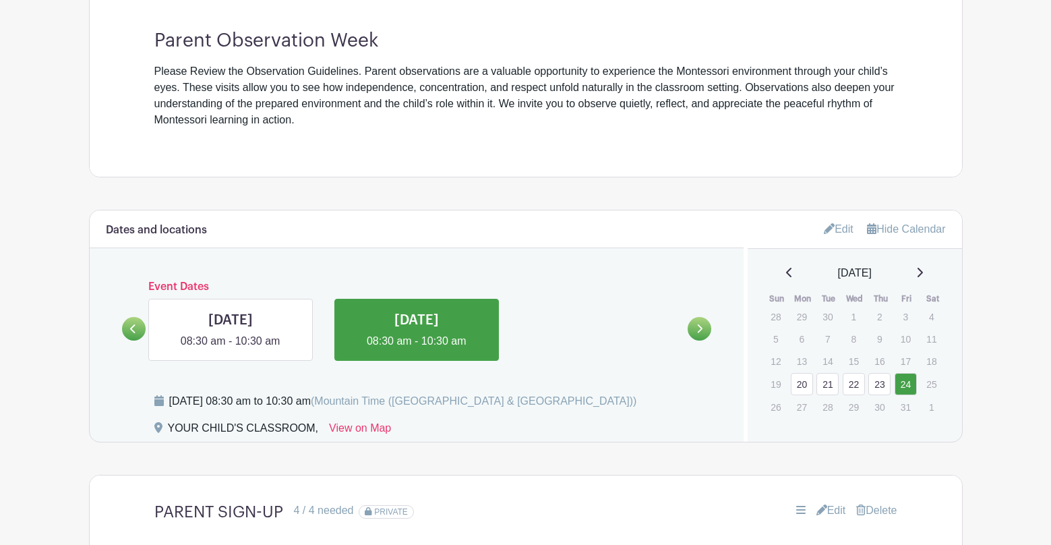
click at [130, 322] on link at bounding box center [134, 329] width 24 height 24
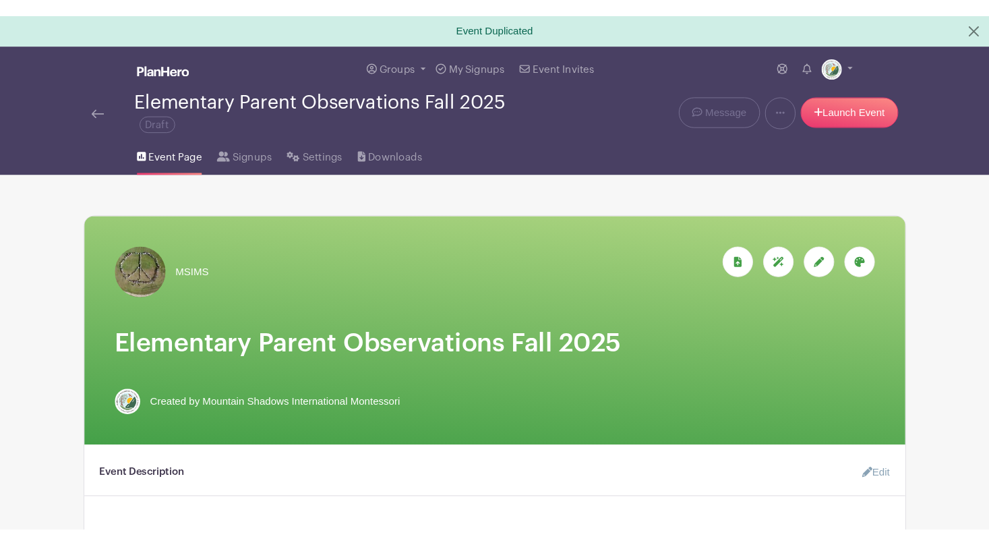
scroll to position [0, 0]
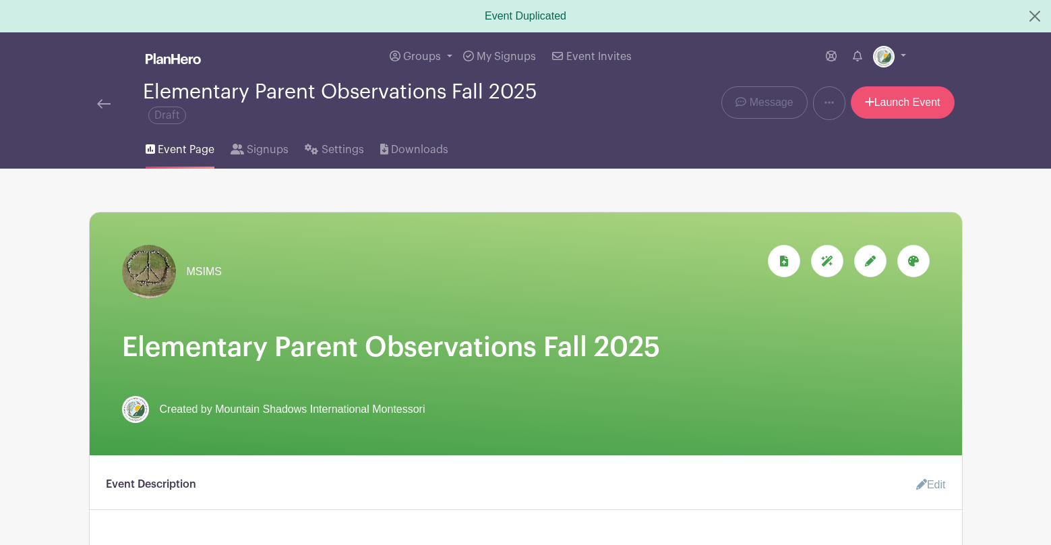
click at [896, 109] on link "Launch Event" at bounding box center [903, 102] width 104 height 32
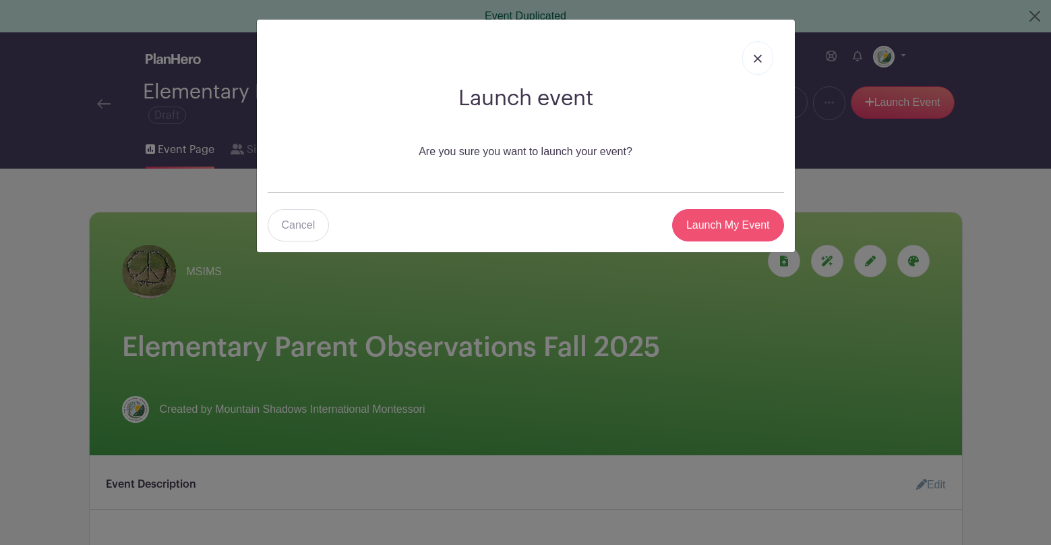
click at [728, 226] on input "Launch My Event" at bounding box center [728, 225] width 112 height 32
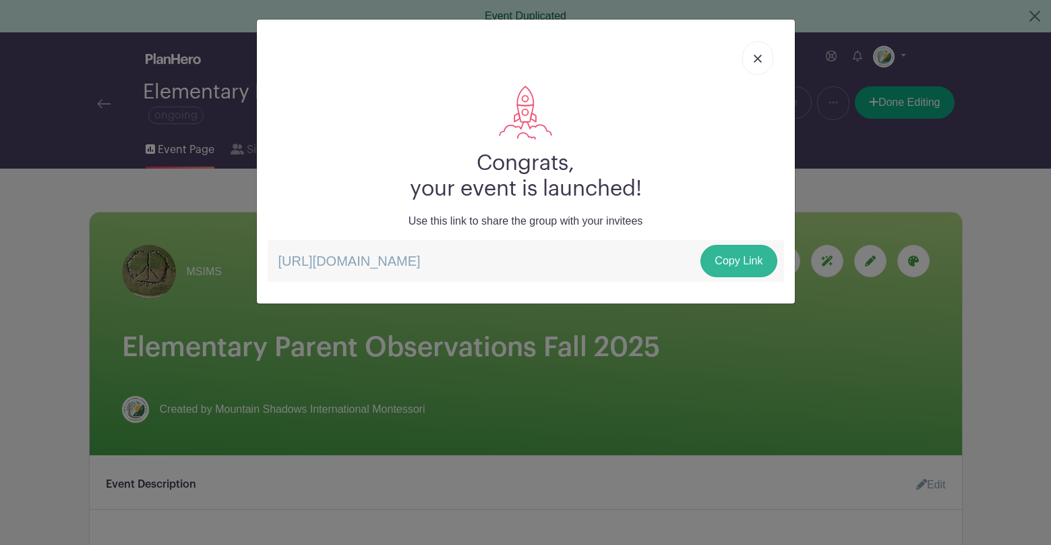
click at [739, 256] on link "Copy Link" at bounding box center [739, 261] width 76 height 32
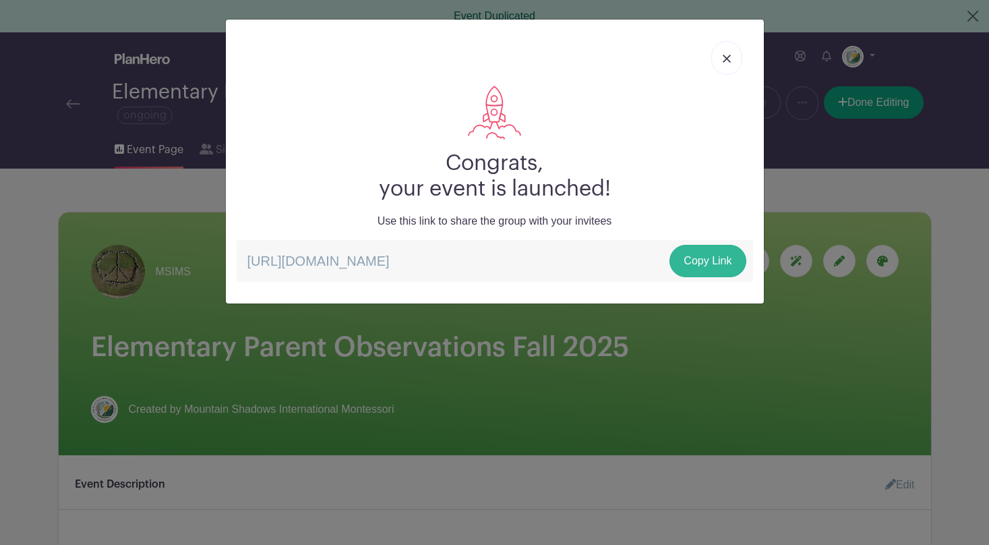
click at [705, 263] on link "Copy Link" at bounding box center [708, 261] width 76 height 32
click at [726, 57] on img at bounding box center [727, 59] width 8 height 8
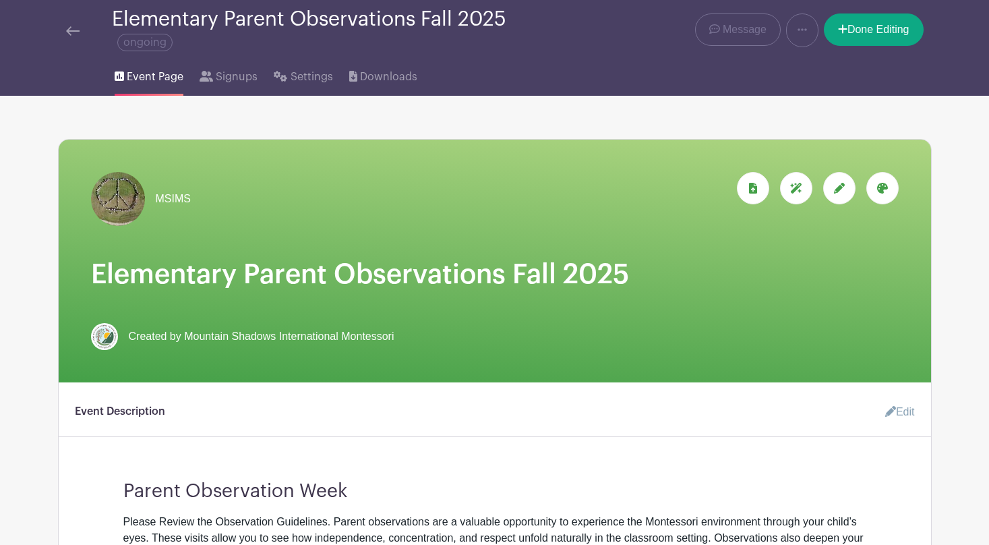
scroll to position [69, 0]
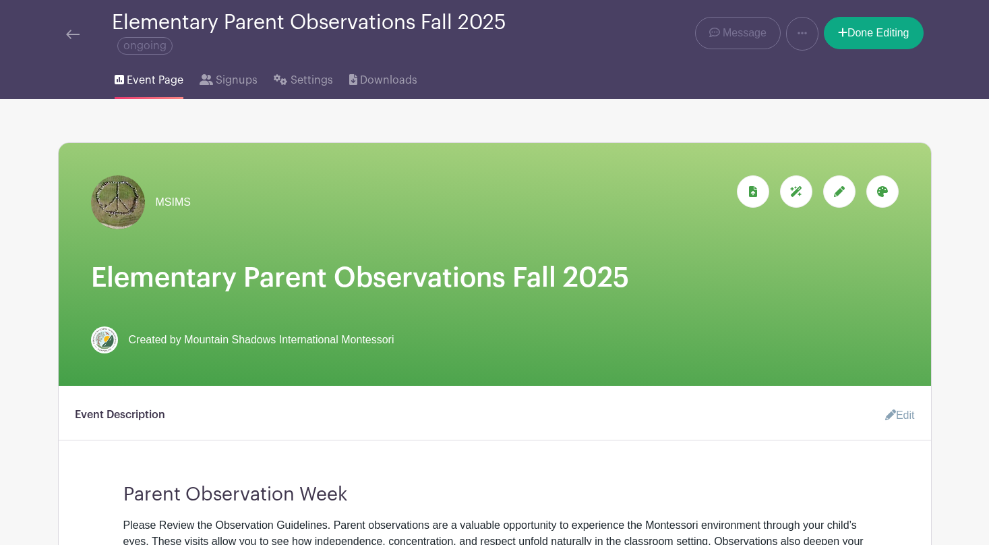
click at [75, 33] on img at bounding box center [72, 34] width 13 height 9
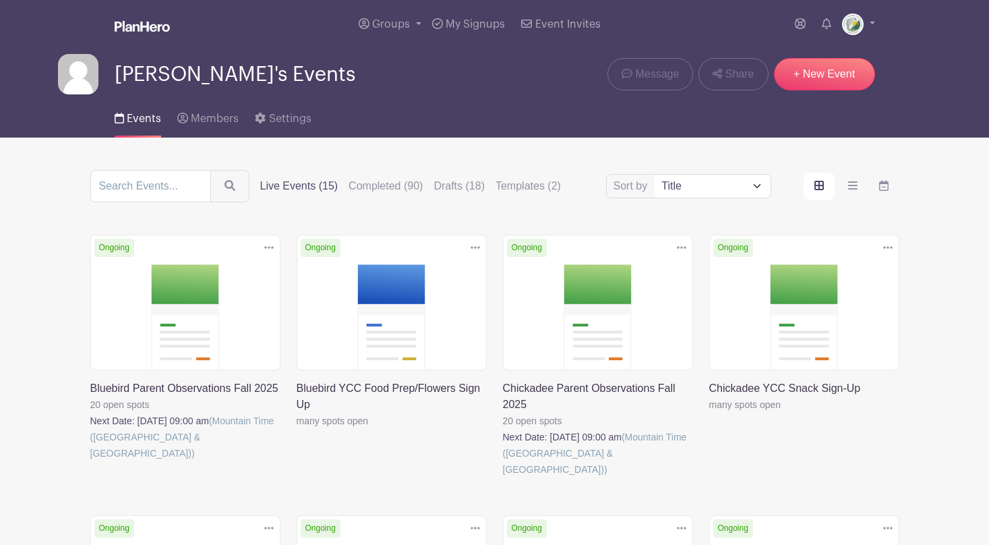
scroll to position [70, 0]
